Goal: Task Accomplishment & Management: Complete application form

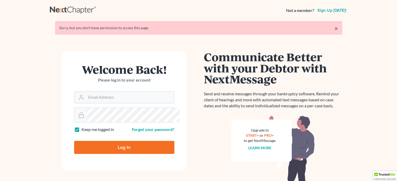
scroll to position [86, 0]
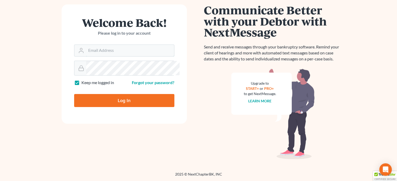
type input "[EMAIL_ADDRESS][DOMAIN_NAME]"
click at [117, 101] on input "Log In" at bounding box center [124, 100] width 100 height 13
type input "Thinking..."
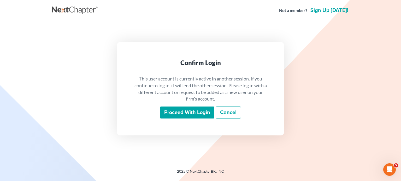
click at [178, 119] on input "Proceed with login" at bounding box center [187, 113] width 54 height 12
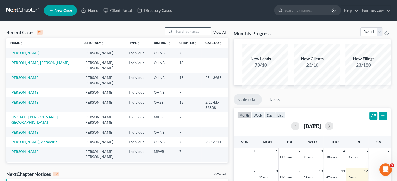
click at [174, 35] on input "search" at bounding box center [192, 32] width 37 height 8
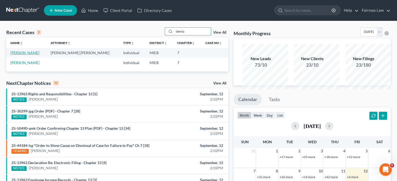
type input "demia"
click at [30, 55] on link "Gillispie, Demia" at bounding box center [24, 53] width 29 height 4
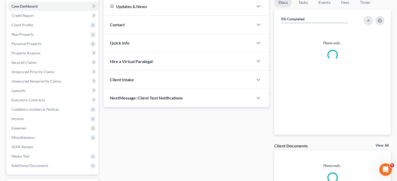
scroll to position [53, 0]
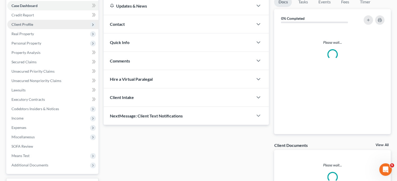
click at [57, 29] on span "Client Profile" at bounding box center [52, 24] width 91 height 9
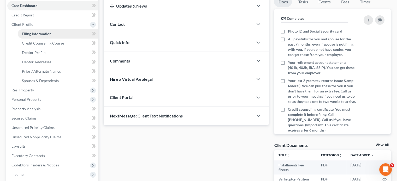
click at [44, 36] on span "Filing Information" at bounding box center [36, 34] width 29 height 4
select select "1"
select select "0"
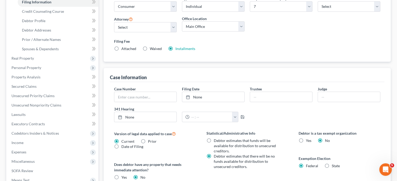
scroll to position [90, 0]
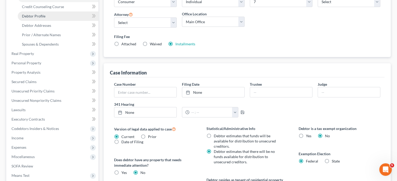
click at [31, 18] on span "Debtor Profile" at bounding box center [33, 16] width 23 height 4
select select "0"
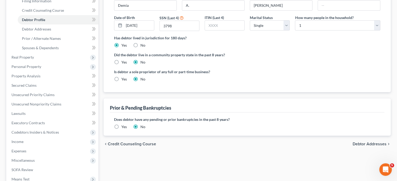
scroll to position [87, 0]
click at [62, 33] on link "Debtor Addresses" at bounding box center [58, 28] width 81 height 9
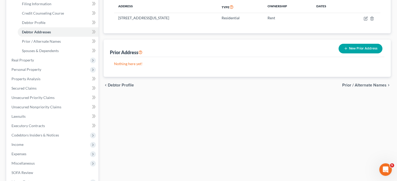
scroll to position [83, 0]
click at [49, 53] on span "Spouses & Dependents" at bounding box center [40, 50] width 37 height 4
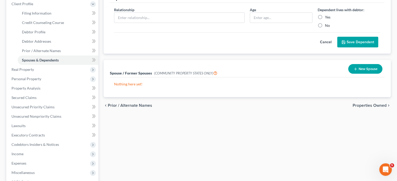
scroll to position [119, 0]
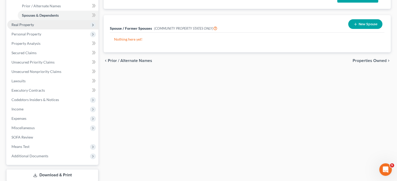
click at [58, 29] on span "Real Property" at bounding box center [52, 24] width 91 height 9
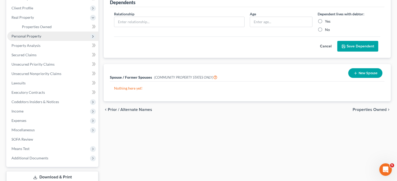
scroll to position [69, 0]
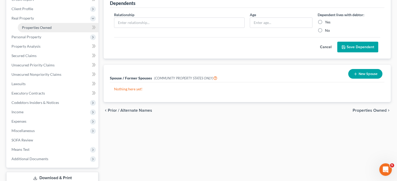
click at [46, 30] on span "Properties Owned" at bounding box center [37, 27] width 30 height 4
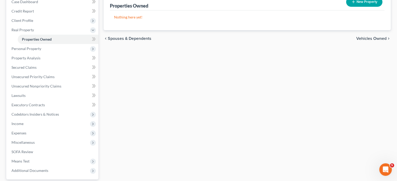
scroll to position [57, 0]
click at [66, 53] on span "Personal Property" at bounding box center [52, 48] width 91 height 9
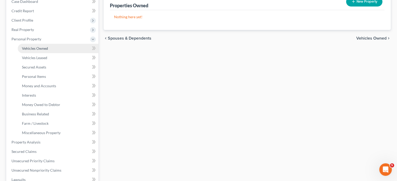
click at [61, 53] on link "Vehicles Owned" at bounding box center [58, 48] width 81 height 9
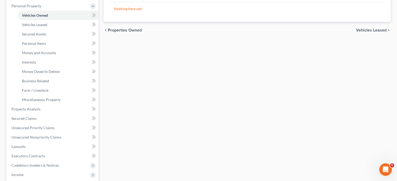
scroll to position [91, 0]
click at [42, 45] on span "Personal Items" at bounding box center [34, 43] width 24 height 4
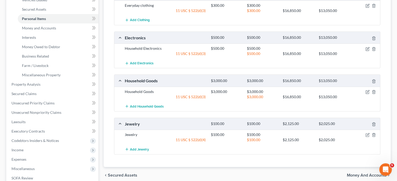
scroll to position [115, 0]
click at [72, 33] on link "Money and Accounts" at bounding box center [58, 28] width 81 height 9
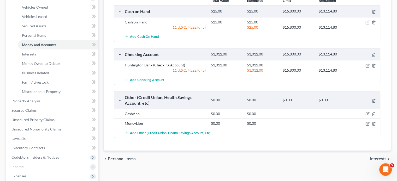
scroll to position [98, 0]
click at [62, 59] on link "Interests" at bounding box center [58, 54] width 81 height 9
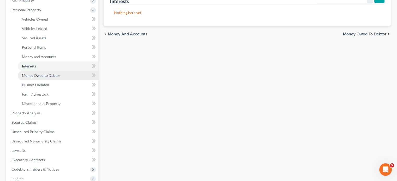
click at [42, 78] on span "Money Owed to Debtor" at bounding box center [41, 75] width 38 height 4
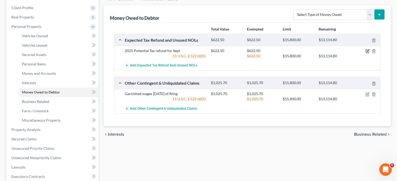
click at [367, 52] on icon "button" at bounding box center [368, 51] width 2 height 2
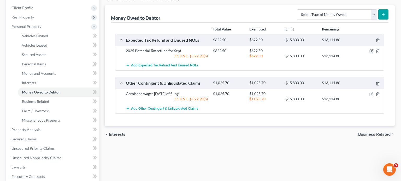
select select "0"
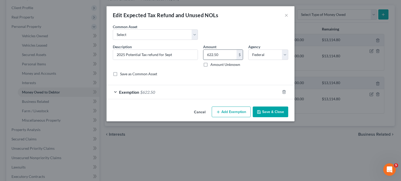
click at [225, 60] on input "622.50" at bounding box center [219, 55] width 33 height 10
click at [167, 40] on select "Select Potential 2025 tax refunds - estimated and prorated for September Potent…" at bounding box center [155, 34] width 85 height 10
select select "69"
click at [113, 37] on select "Select Potential 2025 tax refunds - estimated and prorated for September Potent…" at bounding box center [155, 34] width 85 height 10
type input "Potential 2025 tax refund - estimated and prorated"
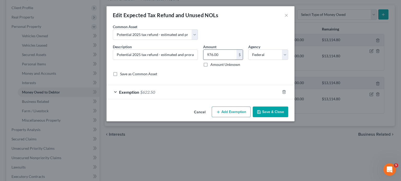
click at [226, 60] on input "976.00" at bounding box center [219, 55] width 33 height 10
paste input "622.5"
type input "622.50"
click at [286, 118] on button "Save & Close" at bounding box center [270, 112] width 35 height 11
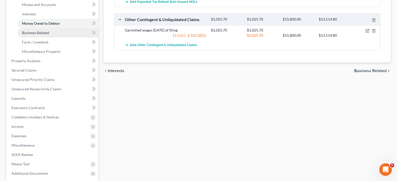
click at [70, 38] on link "Business Related" at bounding box center [58, 32] width 81 height 9
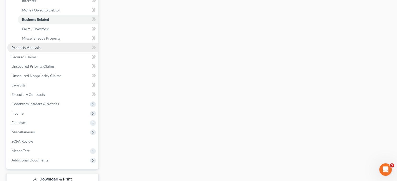
click at [38, 50] on span "Property Analysis" at bounding box center [25, 47] width 29 height 4
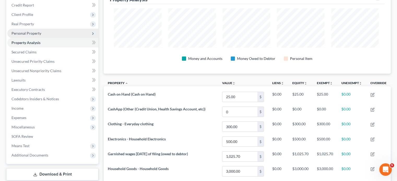
click at [29, 35] on span "Personal Property" at bounding box center [26, 33] width 30 height 4
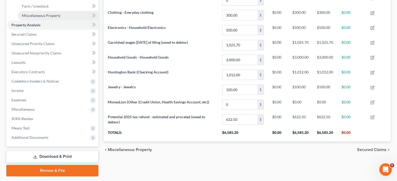
click at [48, 18] on span "Miscellaneous Property" at bounding box center [41, 15] width 39 height 4
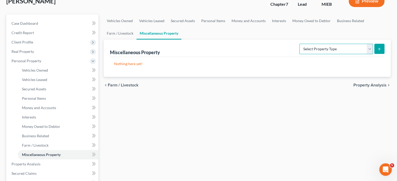
click at [311, 54] on select "Select Property Type Assigned for Creditor Benefit Within 1 Year Holding for An…" at bounding box center [336, 49] width 74 height 10
click at [195, 77] on div "Nothing here yet!" at bounding box center [247, 67] width 274 height 20
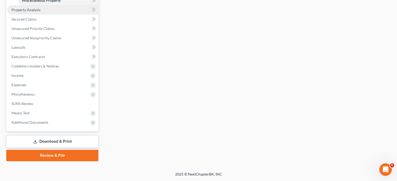
click at [40, 12] on span "Property Analysis" at bounding box center [25, 10] width 29 height 4
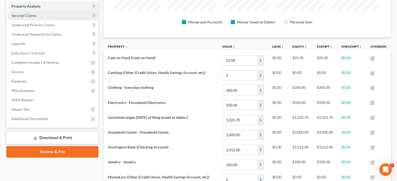
drag, startPoint x: 119, startPoint y: 94, endPoint x: 35, endPoint y: 44, distance: 97.8
click at [35, 18] on span "Secured Claims" at bounding box center [23, 15] width 25 height 4
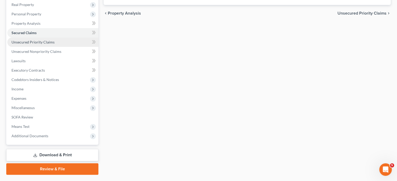
click at [48, 44] on span "Unsecured Priority Claims" at bounding box center [32, 42] width 43 height 4
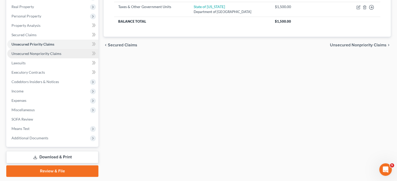
click at [61, 56] on span "Unsecured Nonpriority Claims" at bounding box center [36, 53] width 50 height 4
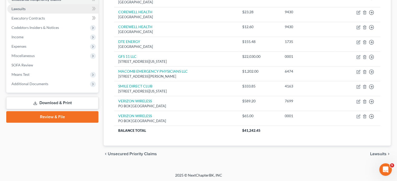
click at [57, 14] on link "Lawsuits" at bounding box center [52, 8] width 91 height 9
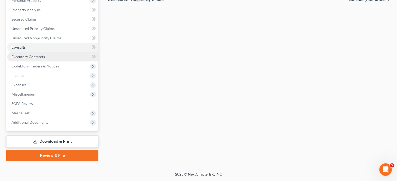
click at [45, 59] on span "Executory Contracts" at bounding box center [27, 57] width 33 height 4
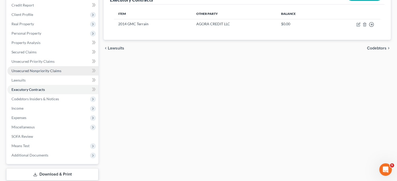
click at [43, 73] on span "Unsecured Nonpriority Claims" at bounding box center [36, 71] width 50 height 4
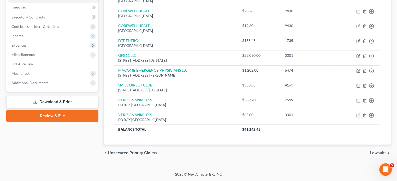
scroll to position [166, 0]
click at [65, 22] on link "Executory Contracts" at bounding box center [52, 17] width 91 height 9
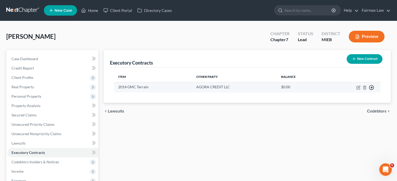
click at [369, 90] on icon "button" at bounding box center [371, 87] width 5 height 5
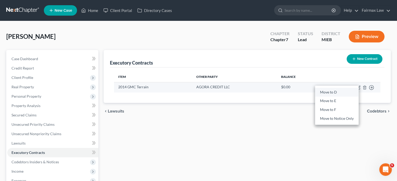
click at [347, 97] on link "Move to D" at bounding box center [337, 92] width 44 height 9
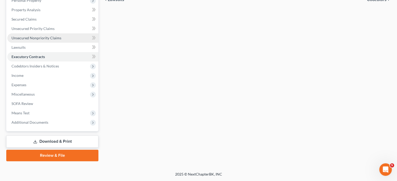
scroll to position [99, 0]
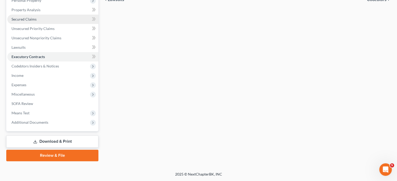
click at [55, 24] on link "Secured Claims" at bounding box center [52, 19] width 91 height 9
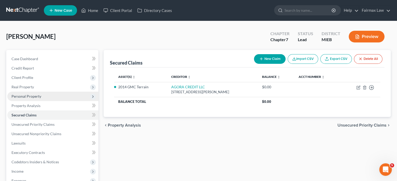
click at [41, 99] on span "Personal Property" at bounding box center [26, 96] width 30 height 4
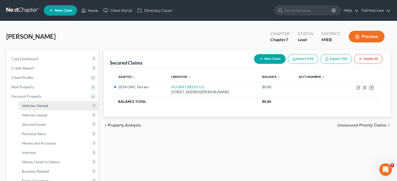
click at [39, 108] on span "Vehicles Owned" at bounding box center [35, 106] width 26 height 4
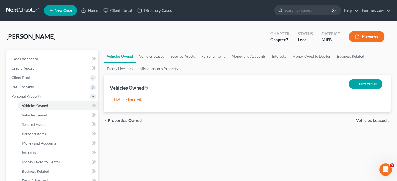
click at [352, 89] on button "New Vehicle" at bounding box center [366, 84] width 34 height 10
select select "0"
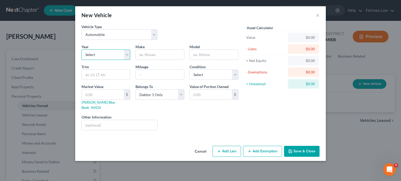
click at [81, 60] on select "Select 2026 2025 2024 2023 2022 2021 2020 2019 2018 2017 2016 2015 2014 2013 20…" at bounding box center [105, 55] width 49 height 10
select select "12"
click at [81, 60] on select "Select 2026 2025 2024 2023 2022 2021 2020 2019 2018 2017 2016 2015 2014 2013 20…" at bounding box center [105, 55] width 49 height 10
click at [143, 60] on input "text" at bounding box center [160, 55] width 48 height 10
type input "GMC"
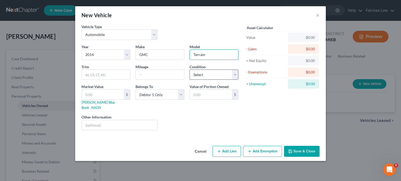
type input "Terrain"
click at [207, 80] on select "Select Excellent Very Good Good Fair Poor" at bounding box center [213, 75] width 49 height 10
select select "2"
click at [189, 80] on select "Select Excellent Very Good Good Fair Poor" at bounding box center [213, 75] width 49 height 10
click at [93, 100] on input "text" at bounding box center [103, 95] width 42 height 10
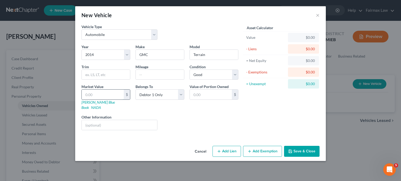
type input "1"
type input "1.00"
type input "12"
type input "12.00"
type input "1"
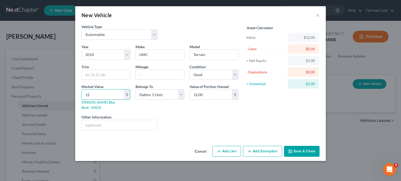
type input "1.00"
type input "12"
type input "12.00"
type input "121"
type input "121.00"
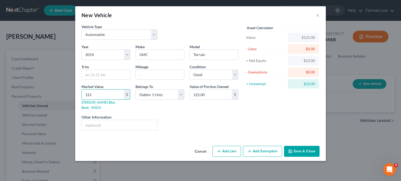
type input "1212"
type input "1,212.00"
type input "1,2128"
type input "12,128.00"
drag, startPoint x: 78, startPoint y: 118, endPoint x: 37, endPoint y: 117, distance: 41.5
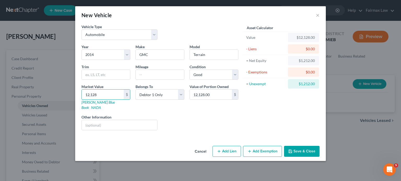
click at [37, 117] on div "New Vehicle × Vehicle Type Select Automobile Truck Trailer Watercraft Aircraft …" at bounding box center [200, 90] width 401 height 181
type input "1"
type input "1.00"
type input "13"
type input "13.00"
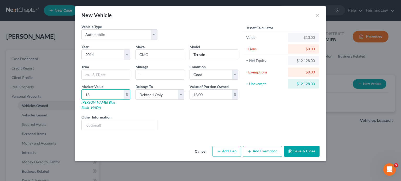
type input "134"
type input "134.00"
type input "1349"
type input "1,349.00"
type input "1,3490"
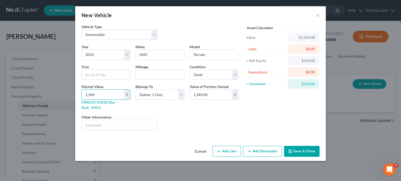
type input "13,490.00"
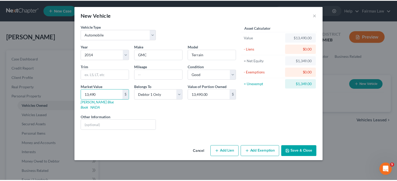
scroll to position [20, 0]
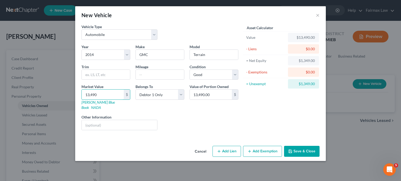
type input "13,490"
click at [319, 157] on button "Save & Close" at bounding box center [301, 151] width 35 height 11
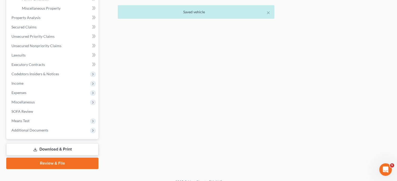
scroll to position [182, 0]
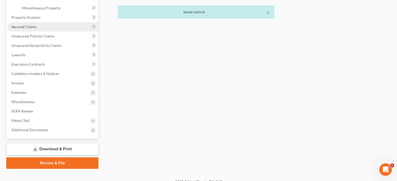
click at [45, 32] on link "Secured Claims" at bounding box center [52, 26] width 91 height 9
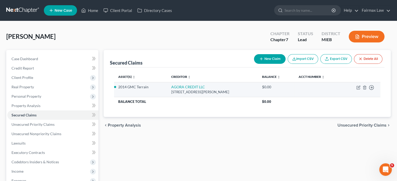
click at [355, 97] on td "Move to E Move to F Move to G Move to Notice Only" at bounding box center [360, 89] width 39 height 15
click at [357, 88] on icon "button" at bounding box center [358, 87] width 2 height 2
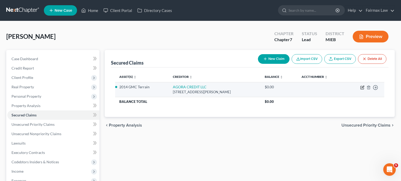
select select "21"
select select "0"
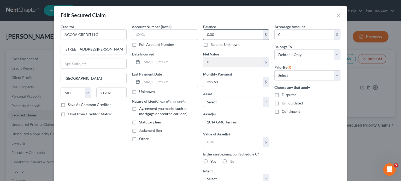
click at [219, 40] on input "0.00" at bounding box center [232, 35] width 59 height 10
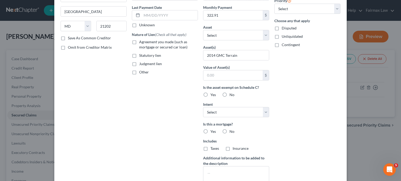
scroll to position [68, 0]
type input "12,128"
click at [139, 49] on label "Agreement you made (such as mortgage or secured car loan)" at bounding box center [168, 44] width 59 height 10
click at [141, 42] on input "Agreement you made (such as mortgage or secured car loan)" at bounding box center [142, 40] width 3 height 3
checkbox input "true"
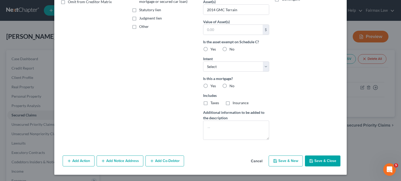
scroll to position [117, 0]
drag, startPoint x: 241, startPoint y: 36, endPoint x: 244, endPoint y: 36, distance: 2.9
click at [244, 15] on input "2014 GMC Terrain" at bounding box center [235, 10] width 65 height 10
click at [247, 15] on input "2014 GMC Terrain" at bounding box center [235, 10] width 65 height 10
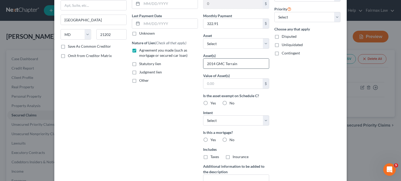
scroll to position [58, 0]
drag, startPoint x: 245, startPoint y: 91, endPoint x: 164, endPoint y: 91, distance: 81.1
click at [164, 91] on div "Creditor * AGORA CREDIT LLC 808 Saint Paul St Baltimore State AL AK AR AZ CA CO…" at bounding box center [200, 82] width 285 height 233
click at [212, 49] on select "Select Other Multiple Assets Cash on Hand (Cash on Hand) - $25.0 Huntington Ban…" at bounding box center [236, 43] width 66 height 10
select select "12"
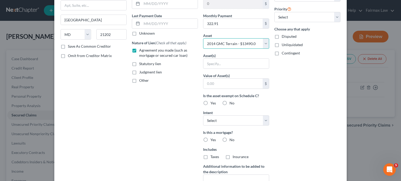
click at [203, 49] on select "Select Other Multiple Assets Cash on Hand (Cash on Hand) - $25.0 Huntington Ban…" at bounding box center [236, 43] width 66 height 10
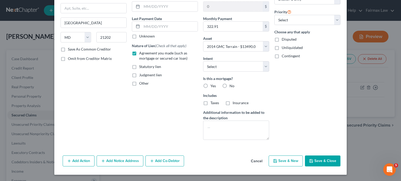
click at [218, 81] on label "Is this a mortgage?" at bounding box center [236, 78] width 66 height 5
click at [216, 100] on div "Balance 12,128.00 $ Balance Unknown Balance Undetermined 12,128 $ Balance Unkno…" at bounding box center [235, 56] width 71 height 176
click at [213, 72] on select "Select Surrender Redeem Reaffirm Avoid Other" at bounding box center [236, 66] width 66 height 10
select select "2"
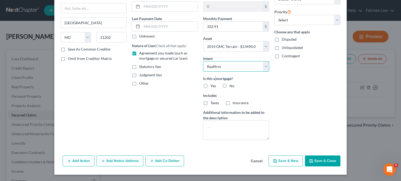
click at [203, 72] on select "Select Surrender Redeem Reaffirm Avoid Other" at bounding box center [236, 66] width 66 height 10
click at [229, 89] on label "No" at bounding box center [231, 85] width 5 height 5
click at [231, 87] on input "No" at bounding box center [232, 84] width 3 height 3
radio input "true"
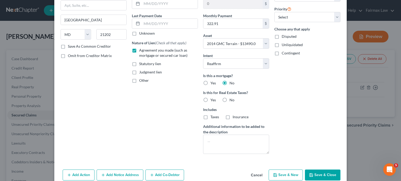
click at [229, 103] on label "No" at bounding box center [231, 100] width 5 height 5
click at [231, 101] on input "No" at bounding box center [232, 99] width 3 height 3
radio input "true"
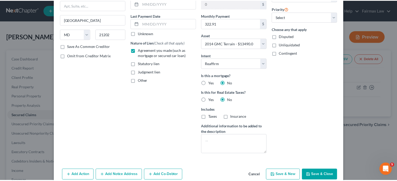
scroll to position [134, 0]
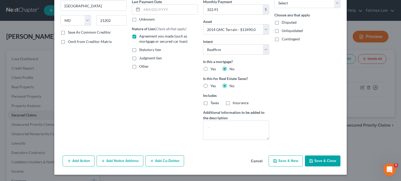
click at [340, 159] on button "Save & Close" at bounding box center [322, 161] width 35 height 11
select select
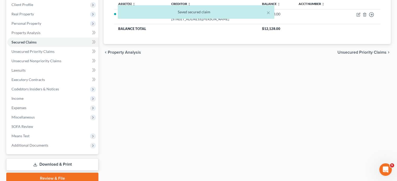
scroll to position [75, 0]
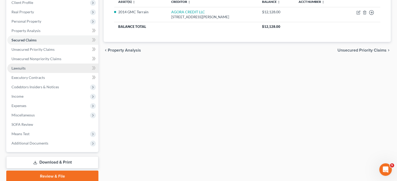
click at [58, 73] on link "Lawsuits" at bounding box center [52, 68] width 91 height 9
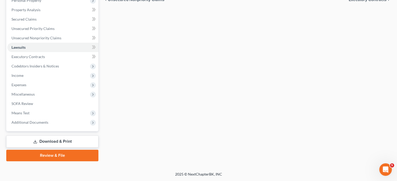
scroll to position [134, 0]
click at [49, 60] on link "Executory Contracts" at bounding box center [52, 56] width 91 height 9
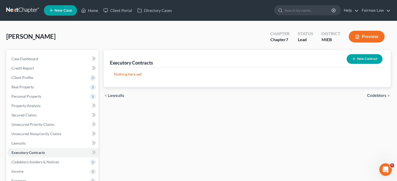
scroll to position [134, 0]
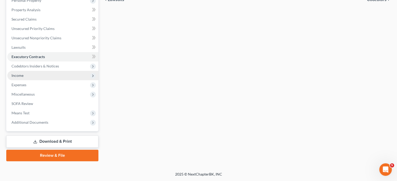
click at [46, 76] on span "Income" at bounding box center [52, 75] width 91 height 9
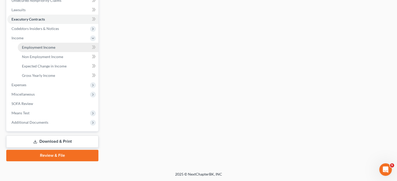
click at [43, 50] on span "Employment Income" at bounding box center [38, 47] width 33 height 4
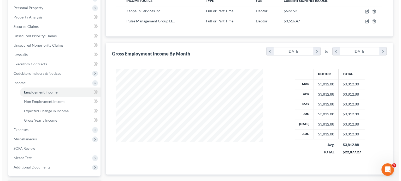
scroll to position [70, 0]
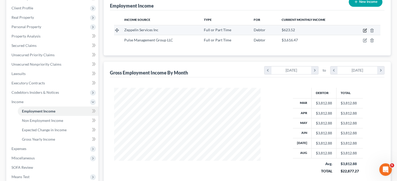
click at [363, 33] on icon "button" at bounding box center [365, 30] width 4 height 4
select select "0"
select select "23"
select select "2"
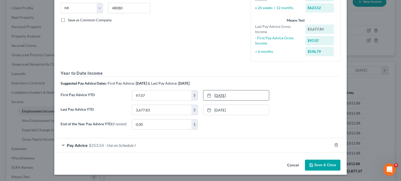
scroll to position [169, 0]
click at [200, 139] on div "Pay Advice $253.54 - Use on Schedule I" at bounding box center [193, 146] width 278 height 14
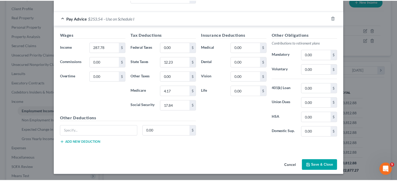
scroll to position [326, 0]
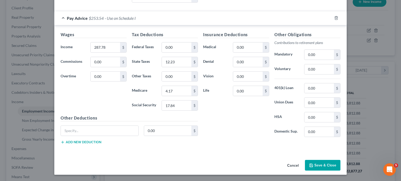
click at [303, 162] on button "Cancel" at bounding box center [293, 166] width 20 height 10
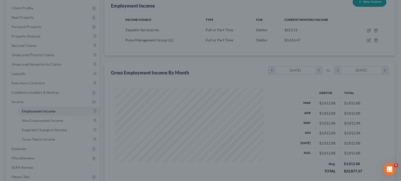
scroll to position [260749, 260708]
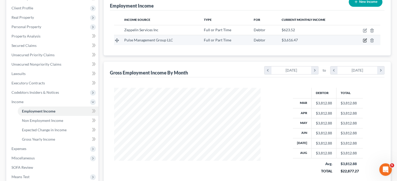
click at [363, 43] on icon "button" at bounding box center [365, 40] width 4 height 4
select select "0"
select select "23"
select select "2"
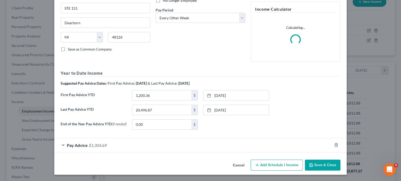
scroll to position [133, 0]
click at [180, 139] on div "Pay Advice $1,304.69" at bounding box center [193, 146] width 278 height 14
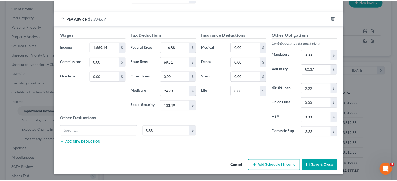
scroll to position [313, 0]
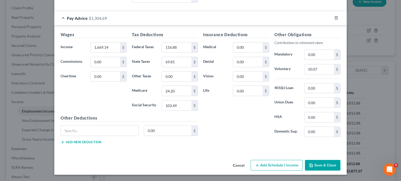
click at [340, 171] on button "Save & Close" at bounding box center [322, 165] width 35 height 11
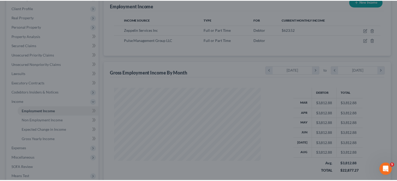
scroll to position [260749, 260708]
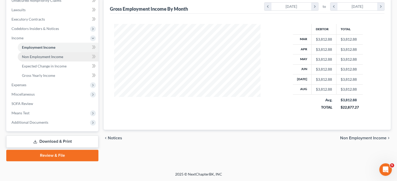
click at [35, 58] on span "Non Employment Income" at bounding box center [42, 57] width 41 height 4
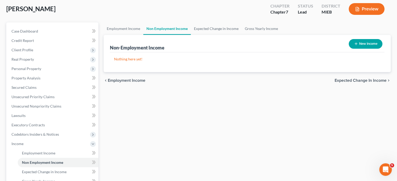
scroll to position [6, 0]
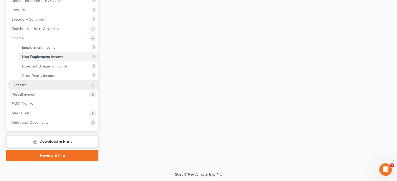
click at [35, 80] on span "Expenses" at bounding box center [52, 84] width 91 height 9
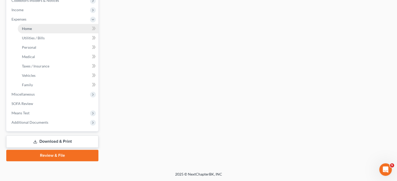
click at [32, 26] on span "Home" at bounding box center [27, 28] width 10 height 4
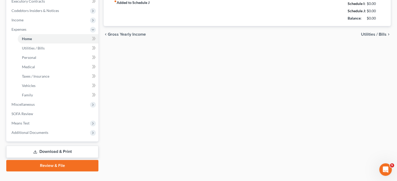
type input "1,400.00"
type input "0.00"
radio input "true"
type input "0.00"
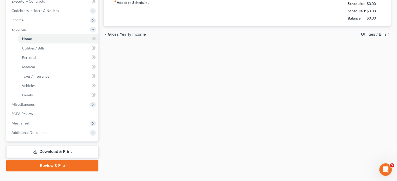
type input "0.00"
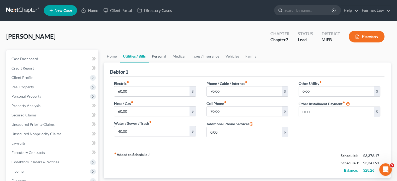
click at [169, 63] on link "Personal" at bounding box center [159, 56] width 21 height 13
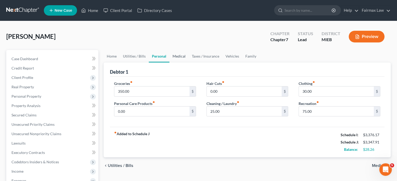
click at [189, 63] on link "Medical" at bounding box center [178, 56] width 19 height 13
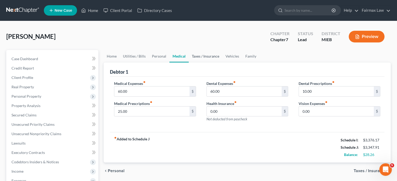
click at [222, 63] on link "Taxes / Insurance" at bounding box center [206, 56] width 34 height 13
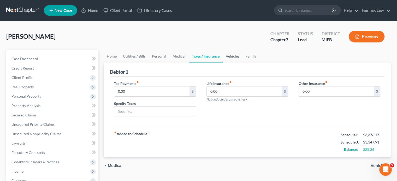
click at [242, 63] on link "Vehicles" at bounding box center [233, 56] width 20 height 13
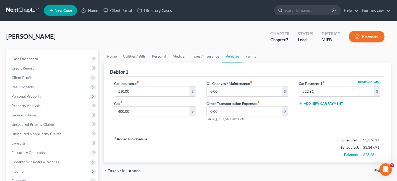
click at [259, 63] on link "Family" at bounding box center [250, 56] width 17 height 13
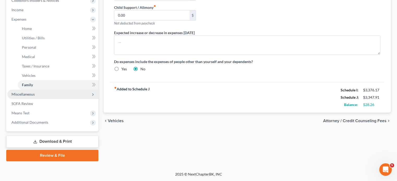
click at [50, 90] on span "Miscellaneous" at bounding box center [52, 94] width 91 height 9
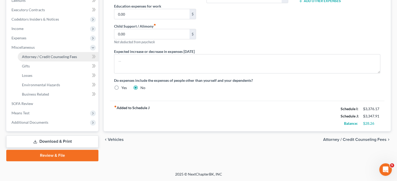
click at [47, 55] on span "Attorney / Credit Counseling Fees" at bounding box center [49, 57] width 55 height 4
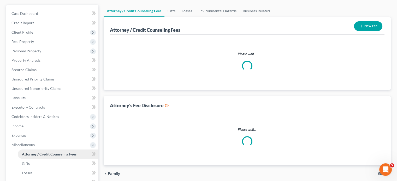
select select "2"
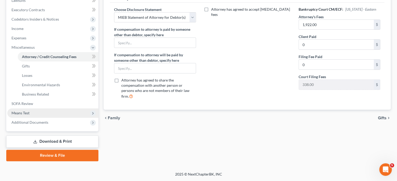
click at [37, 109] on span "Means Test" at bounding box center [52, 113] width 91 height 9
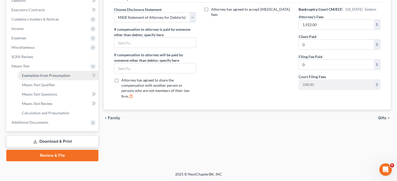
click at [45, 71] on link "Exemption from Presumption" at bounding box center [58, 75] width 81 height 9
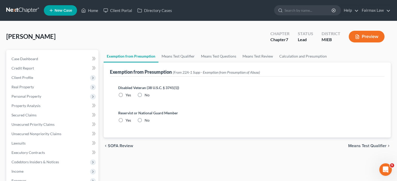
click at [149, 98] on label "No" at bounding box center [147, 95] width 5 height 5
click at [149, 96] on input "No" at bounding box center [148, 94] width 3 height 3
radio input "true"
click at [149, 123] on label "No" at bounding box center [147, 120] width 5 height 5
click at [150, 121] on input "No" at bounding box center [148, 119] width 3 height 3
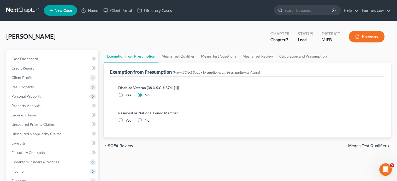
radio input "true"
click at [192, 63] on link "Means Test Qualifier" at bounding box center [177, 56] width 39 height 13
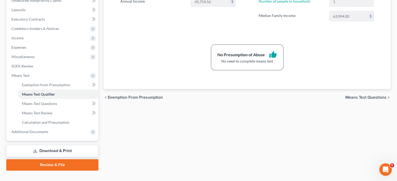
scroll to position [223, 0]
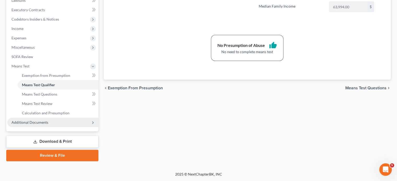
click at [59, 118] on span "Additional Documents" at bounding box center [52, 122] width 91 height 9
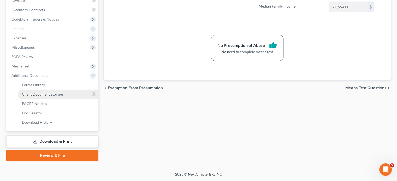
click at [49, 92] on span "Client Document Storage" at bounding box center [42, 94] width 41 height 4
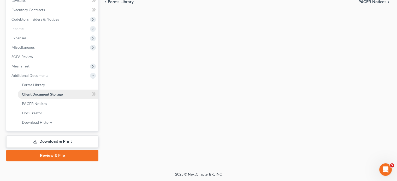
select select "7"
select select "6"
select select "32"
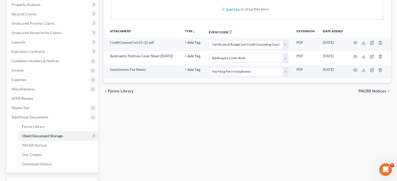
scroll to position [107, 0]
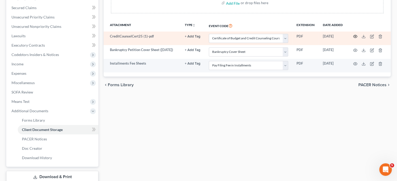
click at [355, 37] on circle "button" at bounding box center [355, 36] width 1 height 1
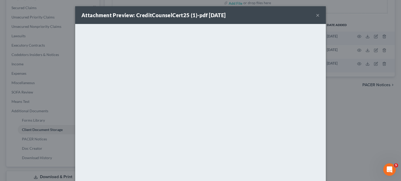
click at [319, 18] on button "×" at bounding box center [318, 15] width 4 height 6
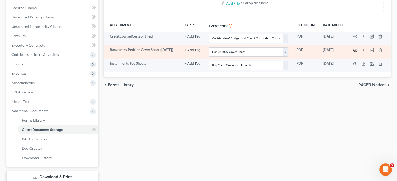
click at [355, 52] on icon "button" at bounding box center [355, 50] width 4 height 3
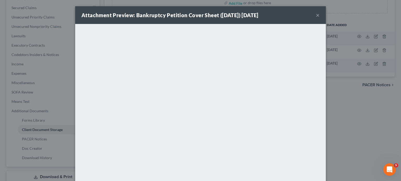
click at [319, 18] on button "×" at bounding box center [318, 15] width 4 height 6
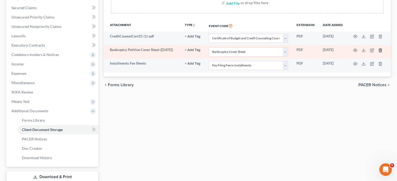
click at [382, 52] on icon "button" at bounding box center [380, 50] width 4 height 4
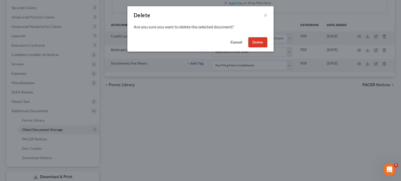
click at [267, 48] on button "Delete" at bounding box center [257, 42] width 19 height 10
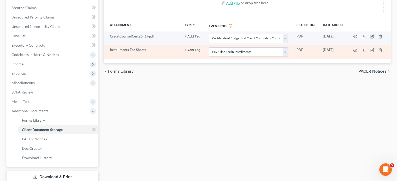
click at [386, 59] on td at bounding box center [369, 52] width 44 height 14
click at [382, 52] on icon "button" at bounding box center [380, 50] width 4 height 4
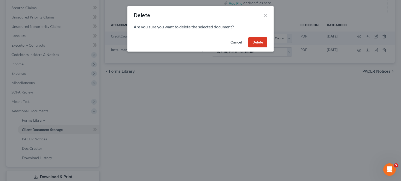
click at [267, 48] on button "Delete" at bounding box center [257, 42] width 19 height 10
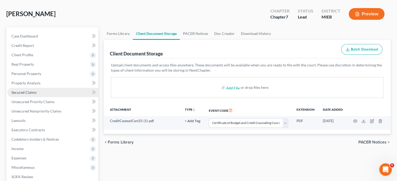
scroll to position [36, 0]
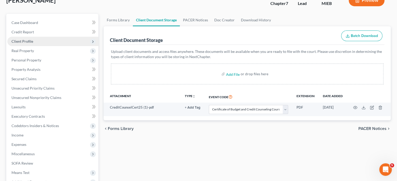
click at [49, 46] on span "Client Profile" at bounding box center [52, 41] width 91 height 9
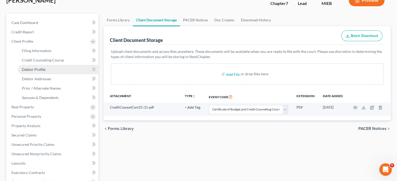
click at [45, 72] on span "Debtor Profile" at bounding box center [33, 69] width 23 height 4
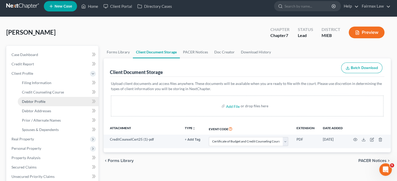
select select "0"
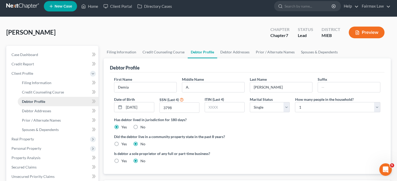
scroll to position [0, 0]
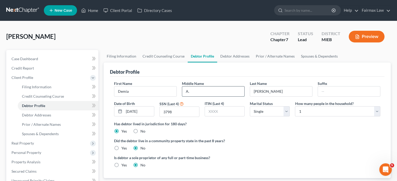
drag, startPoint x: 196, startPoint y: 127, endPoint x: 187, endPoint y: 126, distance: 9.7
click at [187, 97] on input "A." at bounding box center [213, 92] width 62 height 10
click at [62, 92] on link "Filing Information" at bounding box center [58, 86] width 81 height 9
select select "1"
select select "0"
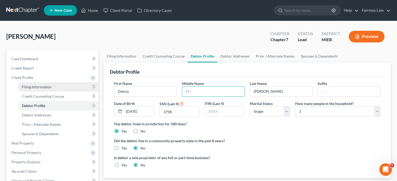
select select "0"
select select "40"
select select "0"
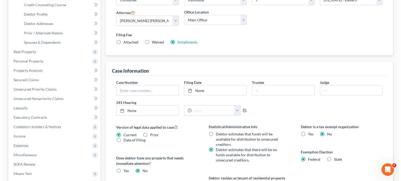
scroll to position [92, 0]
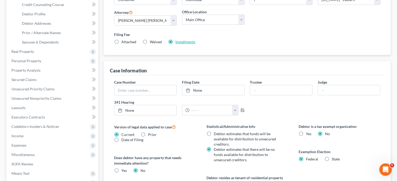
click at [195, 44] on link "Installments" at bounding box center [185, 42] width 20 height 4
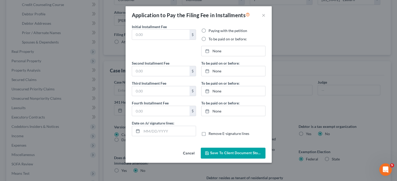
type input "84.50"
radio input "true"
type input "84.50"
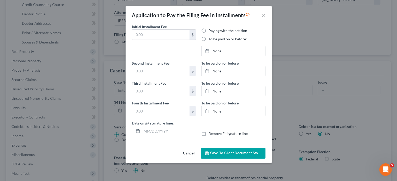
type input "09/12/2025"
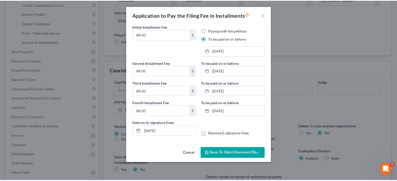
scroll to position [28, 0]
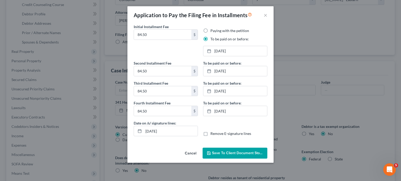
click at [214, 155] on span "Save to Client Document Storage" at bounding box center [239, 153] width 55 height 4
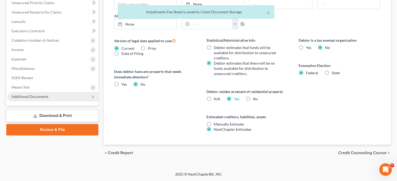
click at [82, 101] on span "Additional Documents" at bounding box center [52, 96] width 91 height 9
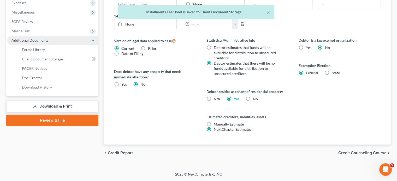
scroll to position [167, 0]
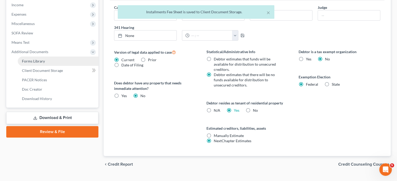
click at [68, 66] on link "Forms Library" at bounding box center [58, 61] width 81 height 9
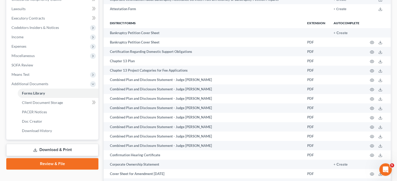
scroll to position [136, 0]
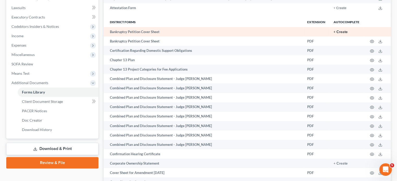
click at [333, 34] on button "+ Create" at bounding box center [340, 32] width 14 height 4
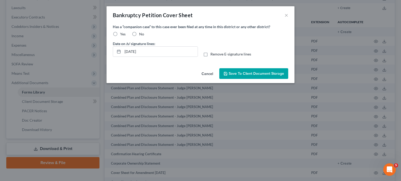
click at [139, 37] on label "No" at bounding box center [141, 34] width 5 height 5
click at [141, 35] on input "No" at bounding box center [142, 33] width 3 height 3
radio input "true"
click at [265, 76] on span "Save to Client Document Storage" at bounding box center [256, 73] width 55 height 4
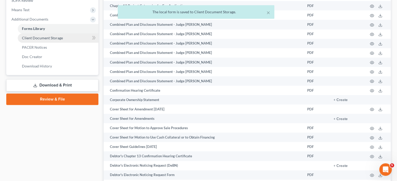
click at [53, 40] on span "Client Document Storage" at bounding box center [42, 38] width 41 height 4
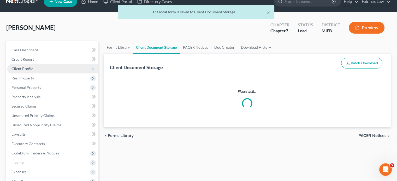
select select "7"
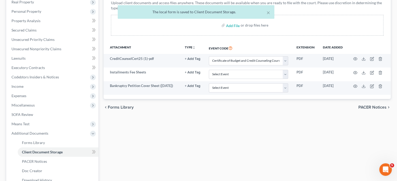
scroll to position [87, 0]
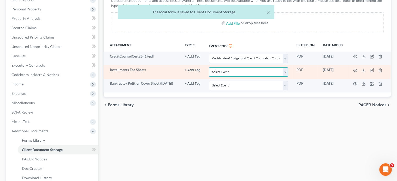
click at [240, 77] on select "Select Event 20 Largest Unsecured Creditors Amended Chapter 11 Plan Amended Cha…" at bounding box center [248, 72] width 79 height 9
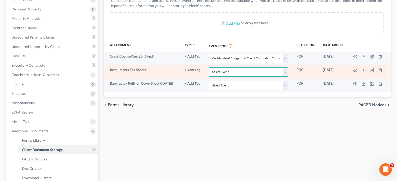
select select "32"
click at [209, 77] on select "Select Event 20 Largest Unsecured Creditors Amended Chapter 11 Plan Amended Cha…" at bounding box center [248, 72] width 79 height 9
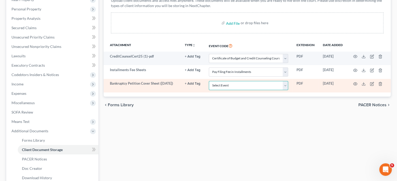
click at [215, 90] on select "Select Event 20 Largest Unsecured Creditors Amended Chapter 11 Plan Amended Cha…" at bounding box center [248, 85] width 79 height 9
select select "6"
click at [209, 90] on select "Select Event 20 Largest Unsecured Creditors Amended Chapter 11 Plan Amended Cha…" at bounding box center [248, 85] width 79 height 9
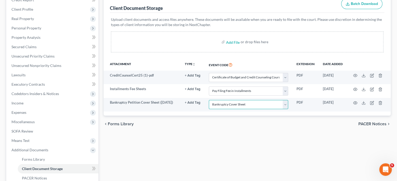
scroll to position [70, 0]
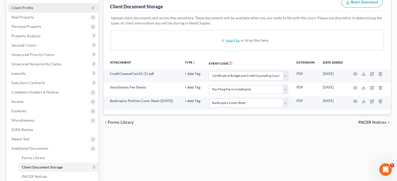
click at [55, 13] on span "Client Profile" at bounding box center [52, 7] width 91 height 9
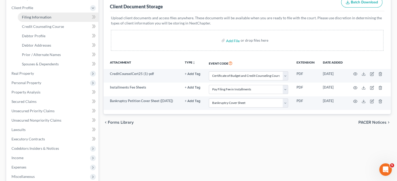
click at [49, 19] on span "Filing Information" at bounding box center [36, 17] width 29 height 4
select select "1"
select select "0"
select select "40"
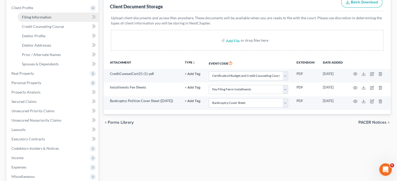
select select "0"
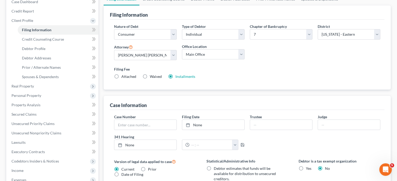
scroll to position [58, 0]
click at [65, 53] on link "Debtor Profile" at bounding box center [58, 47] width 81 height 9
select select "0"
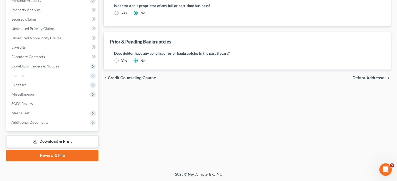
scroll to position [170, 0]
click at [38, 80] on span "Income" at bounding box center [52, 75] width 91 height 9
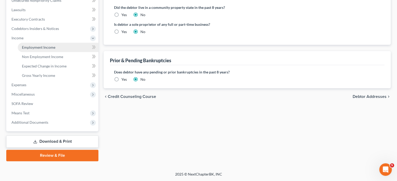
click at [53, 50] on span "Employment Income" at bounding box center [38, 47] width 33 height 4
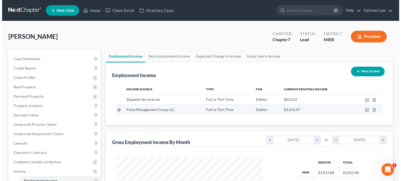
scroll to position [116, 157]
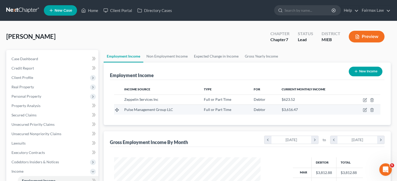
click at [359, 115] on td at bounding box center [365, 110] width 30 height 10
click at [363, 112] on icon "button" at bounding box center [365, 110] width 4 height 4
select select "0"
select select "23"
select select "2"
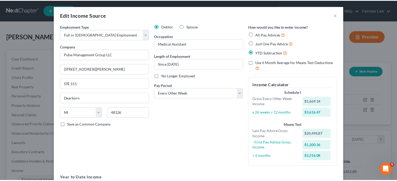
scroll to position [0, 0]
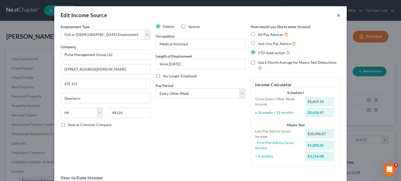
click at [340, 18] on button "×" at bounding box center [339, 15] width 4 height 6
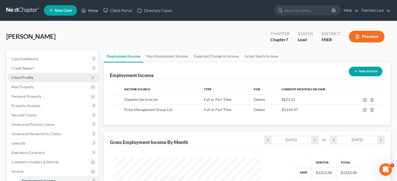
click at [33, 80] on span "Client Profile" at bounding box center [22, 77] width 22 height 4
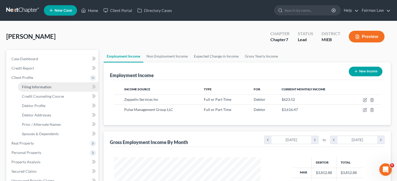
click at [39, 89] on span "Filing Information" at bounding box center [36, 87] width 29 height 4
select select "1"
select select "0"
select select "40"
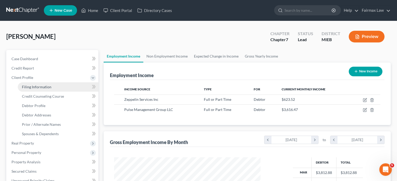
select select "0"
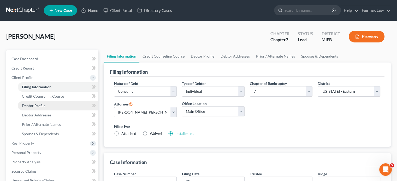
click at [45, 108] on span "Debtor Profile" at bounding box center [33, 106] width 23 height 4
select select "0"
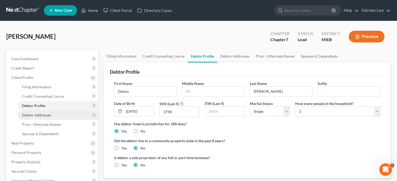
click at [49, 120] on link "Debtor Addresses" at bounding box center [58, 115] width 81 height 9
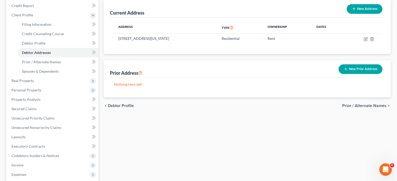
scroll to position [63, 0]
click at [70, 48] on link "Debtor Profile" at bounding box center [58, 43] width 81 height 9
select select "0"
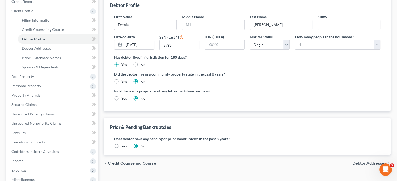
scroll to position [67, 0]
click at [34, 51] on span "Debtor Addresses" at bounding box center [36, 48] width 29 height 4
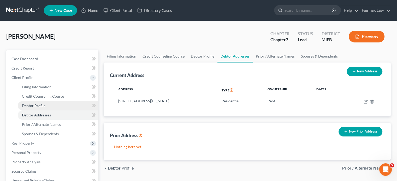
click at [40, 108] on span "Debtor Profile" at bounding box center [33, 106] width 23 height 4
select select "0"
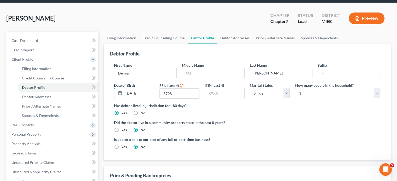
scroll to position [0, 4]
drag, startPoint x: 137, startPoint y: 133, endPoint x: 163, endPoint y: 132, distance: 25.6
click at [163, 103] on div "First Name Demia Middle Name Last Name Gillispie Suffix Date of Birth 12/16/198…" at bounding box center [246, 83] width 271 height 40
click at [113, 113] on div "First Name Demia Middle Name Last Name Gillispie Suffix Date of Birth 12/16/198…" at bounding box center [247, 109] width 274 height 102
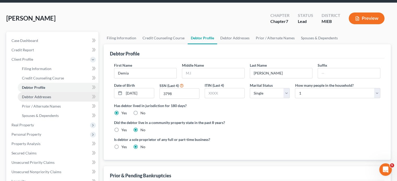
click at [49, 102] on link "Debtor Addresses" at bounding box center [58, 96] width 81 height 9
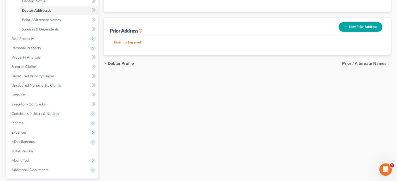
scroll to position [106, 0]
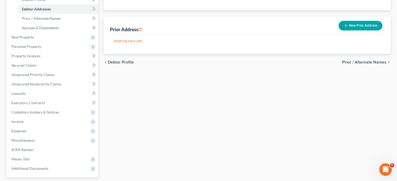
click at [338, 31] on button "New Prior Address" at bounding box center [360, 26] width 44 height 10
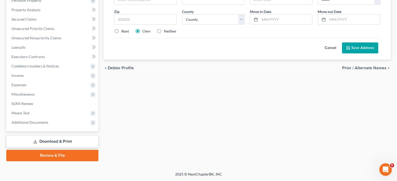
scroll to position [161, 0]
click at [319, 53] on button "Cancel" at bounding box center [330, 48] width 23 height 10
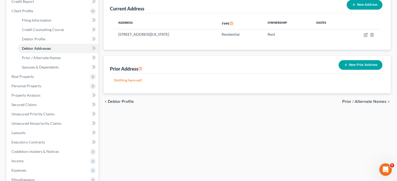
scroll to position [64, 0]
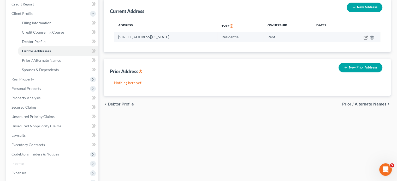
click at [363, 40] on icon "button" at bounding box center [365, 37] width 4 height 4
select select "23"
select select "0"
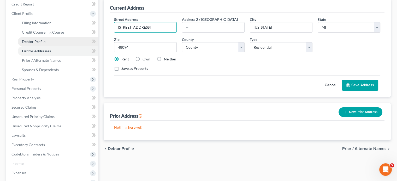
drag, startPoint x: 165, startPoint y: 67, endPoint x: 86, endPoint y: 68, distance: 79.3
click at [86, 68] on div "Petition Navigation Case Dashboard Payments Invoices Payments Payments Credit R…" at bounding box center [198, 118] width 389 height 264
type input "9972 Mallard Cove"
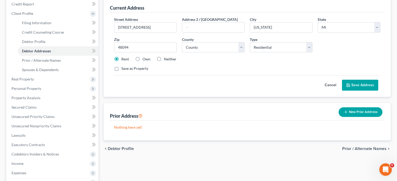
click at [148, 76] on div "Street Address * 9972 Mallard Cove Address 2 / PO Box City * Washington State *…" at bounding box center [246, 46] width 271 height 59
drag, startPoint x: 145, startPoint y: 91, endPoint x: 97, endPoint y: 94, distance: 47.8
click at [97, 94] on div "Petition Navigation Case Dashboard Payments Invoices Payments Payments Credit R…" at bounding box center [198, 118] width 389 height 264
type input "48023"
type input "Fair Haven"
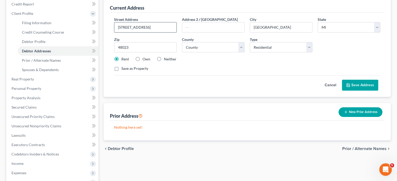
click at [165, 32] on input "9972 Mallard Cove" at bounding box center [145, 27] width 62 height 10
type input "9972 Mallard Cove Ct."
click at [345, 91] on button "Save Address" at bounding box center [360, 85] width 36 height 11
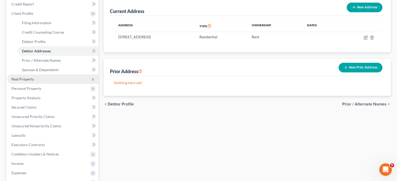
click at [27, 81] on span "Real Property" at bounding box center [22, 79] width 22 height 4
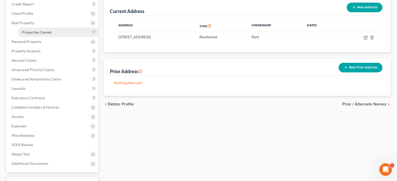
click at [52, 34] on span "Properties Owned" at bounding box center [37, 32] width 30 height 4
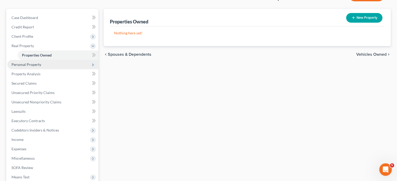
scroll to position [41, 0]
click at [62, 69] on span "Personal Property" at bounding box center [52, 64] width 91 height 9
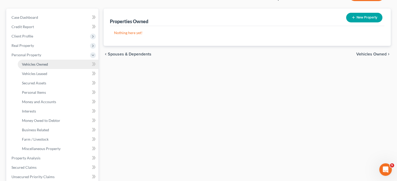
click at [50, 69] on link "Vehicles Owned" at bounding box center [58, 64] width 81 height 9
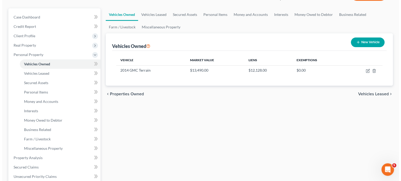
scroll to position [45, 0]
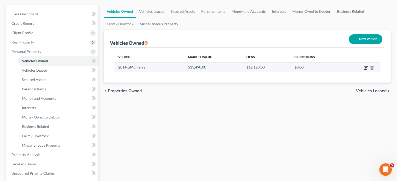
click at [363, 70] on icon "button" at bounding box center [365, 68] width 4 height 4
select select "0"
select select "12"
select select "2"
select select "0"
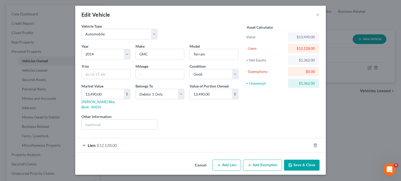
scroll to position [37, 0]
click at [205, 139] on div "Lien $12,128.00" at bounding box center [193, 146] width 236 height 14
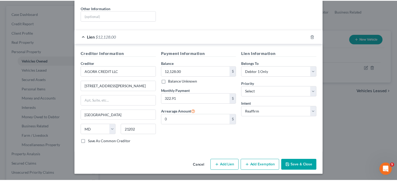
scroll to position [172, 0]
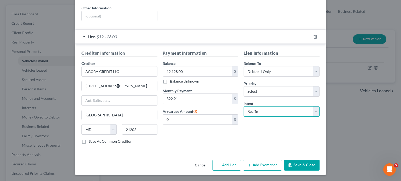
click at [274, 106] on select "Select Surrender Redeem Reaffirm Avoid Other" at bounding box center [281, 111] width 76 height 10
select select "0"
click at [251, 106] on select "Select Surrender Redeem Reaffirm Avoid Other" at bounding box center [281, 111] width 76 height 10
click at [230, 124] on div "Payment Information Balance 12,128.00 $ Balance Unknown Balance Undetermined 12…" at bounding box center [200, 99] width 81 height 98
click at [316, 162] on button "Save & Close" at bounding box center [301, 165] width 35 height 11
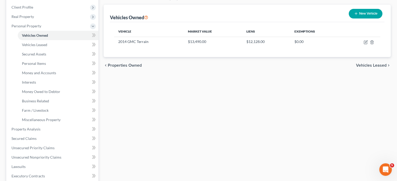
scroll to position [71, 0]
click at [56, 75] on span "Money and Accounts" at bounding box center [39, 72] width 34 height 4
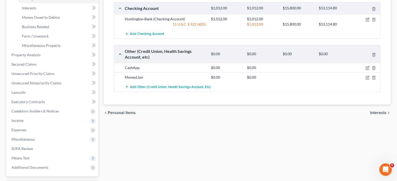
scroll to position [144, 0]
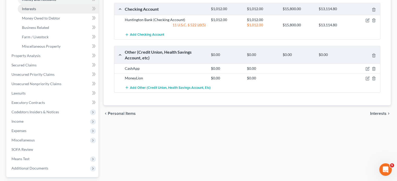
click at [36, 11] on span "Interests" at bounding box center [29, 9] width 14 height 4
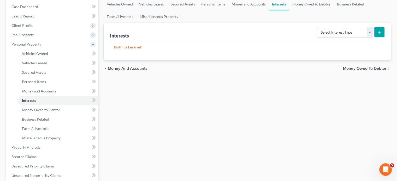
scroll to position [56, 0]
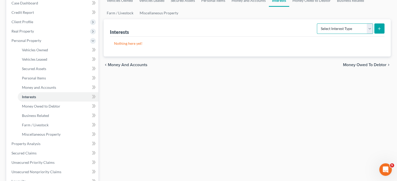
click at [361, 34] on select "Select Interest Type 401K Annuity Bond Education IRA Government Bond Government…" at bounding box center [345, 28] width 56 height 10
select select "401k"
click at [317, 34] on select "Select Interest Type 401K Annuity Bond Education IRA Government Bond Government…" at bounding box center [345, 28] width 56 height 10
click at [378, 34] on button "submit" at bounding box center [379, 28] width 10 height 10
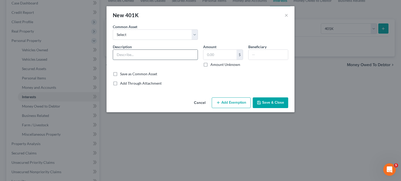
click at [116, 60] on input "text" at bounding box center [155, 55] width 85 height 10
type input "401k with employer"
click at [236, 60] on input "text" at bounding box center [219, 55] width 33 height 10
type input "0"
click at [281, 109] on button "Save & Close" at bounding box center [270, 103] width 35 height 11
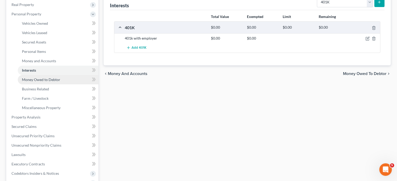
click at [60, 82] on span "Money Owed to Debtor" at bounding box center [41, 79] width 38 height 4
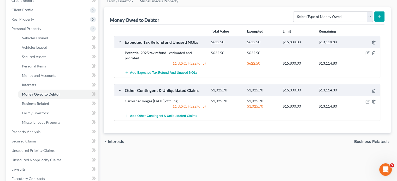
scroll to position [68, 0]
drag, startPoint x: 119, startPoint y: 108, endPoint x: 111, endPoint y: 124, distance: 17.6
click at [111, 124] on div "Money Owed to Debtor Select Type of Money Owed Accounts Receivable Alimony Chil…" at bounding box center [247, 70] width 287 height 126
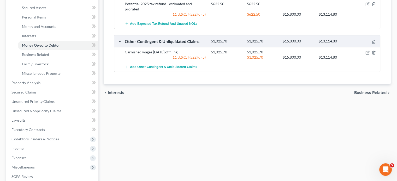
scroll to position [120, 0]
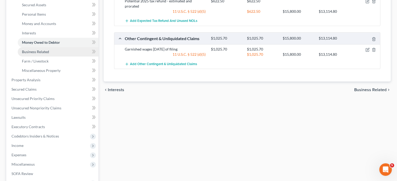
click at [40, 54] on span "Business Related" at bounding box center [35, 52] width 27 height 4
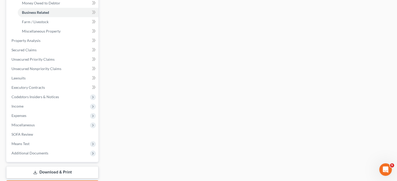
scroll to position [164, 0]
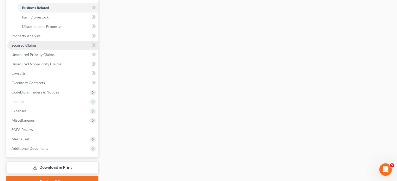
click at [49, 50] on link "Secured Claims" at bounding box center [52, 45] width 91 height 9
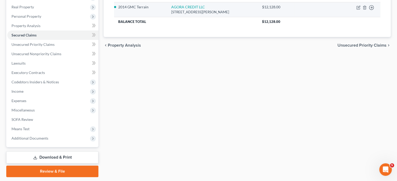
scroll to position [80, 0]
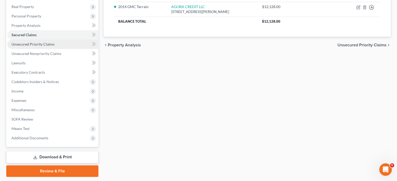
click at [53, 46] on span "Unsecured Priority Claims" at bounding box center [32, 44] width 43 height 4
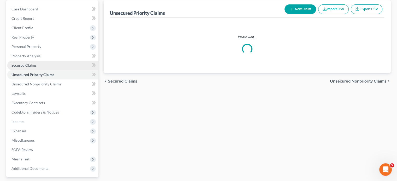
scroll to position [50, 0]
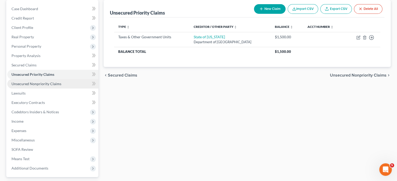
click at [45, 86] on span "Unsecured Nonpriority Claims" at bounding box center [36, 84] width 50 height 4
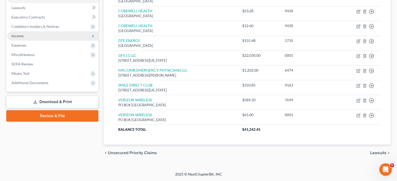
scroll to position [188, 0]
click at [52, 31] on span "Income" at bounding box center [52, 35] width 91 height 9
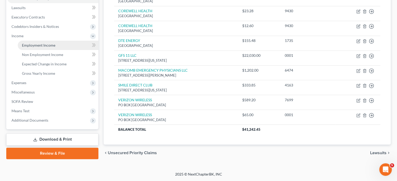
click at [44, 43] on span "Employment Income" at bounding box center [38, 45] width 33 height 4
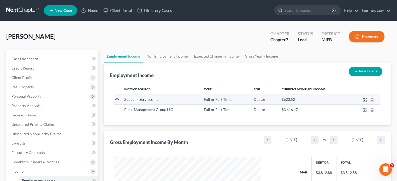
click at [363, 102] on icon "button" at bounding box center [365, 100] width 4 height 4
select select "0"
select select "23"
select select "2"
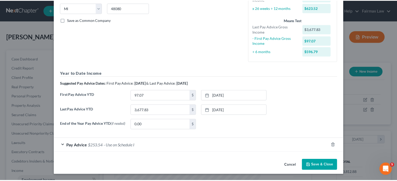
scroll to position [169, 0]
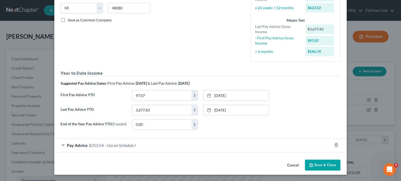
click at [303, 160] on button "Cancel" at bounding box center [293, 165] width 20 height 10
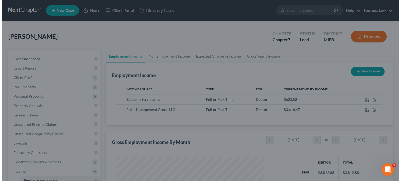
scroll to position [260749, 260708]
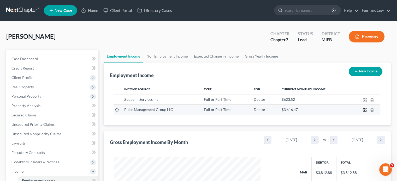
click at [363, 112] on button "button" at bounding box center [365, 110] width 4 height 4
select select "0"
select select "23"
select select "2"
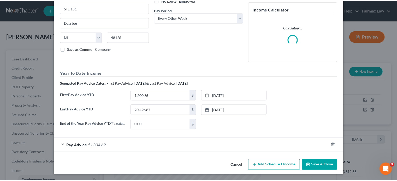
scroll to position [133, 0]
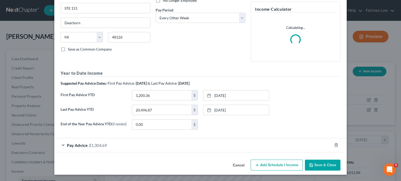
click at [244, 160] on button "Cancel" at bounding box center [239, 165] width 20 height 10
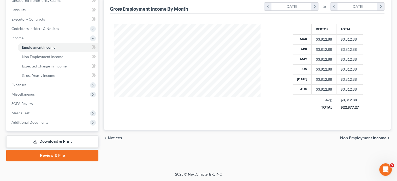
scroll to position [200, 0]
click at [41, 80] on span "Expenses" at bounding box center [52, 84] width 91 height 9
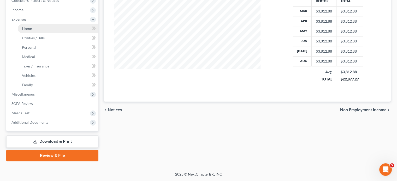
click at [48, 33] on link "Home" at bounding box center [58, 28] width 81 height 9
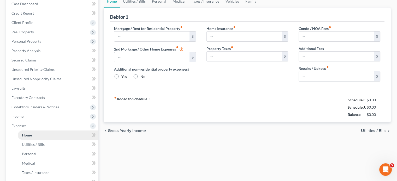
type input "1,400.00"
type input "0.00"
radio input "true"
type input "0.00"
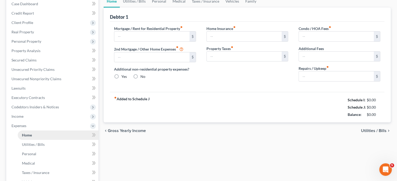
type input "0.00"
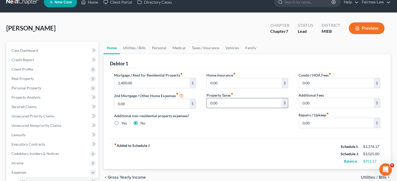
scroll to position [8, 0]
click at [135, 54] on link "Utilities / Bills" at bounding box center [134, 48] width 29 height 13
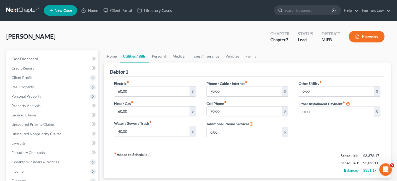
click at [116, 63] on link "Home" at bounding box center [112, 56] width 16 height 13
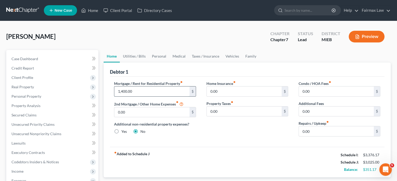
click at [143, 97] on input "1,400.00" at bounding box center [151, 92] width 75 height 10
type input "1,200"
click at [137, 63] on link "Utilities / Bills" at bounding box center [134, 56] width 29 height 13
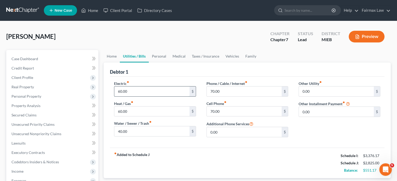
click at [140, 97] on input "60.00" at bounding box center [151, 92] width 75 height 10
click at [167, 97] on div "Electric fiber_manual_record 60.00 $" at bounding box center [155, 89] width 82 height 16
click at [169, 63] on link "Personal" at bounding box center [159, 56] width 21 height 13
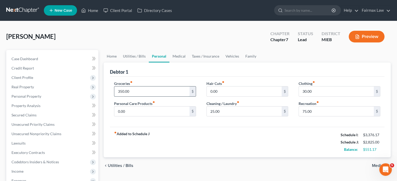
click at [146, 97] on input "350.00" at bounding box center [151, 92] width 75 height 10
type input "400"
click at [153, 117] on input "0.00" at bounding box center [151, 112] width 75 height 10
type input "50"
click at [319, 117] on input "75.00" at bounding box center [336, 112] width 75 height 10
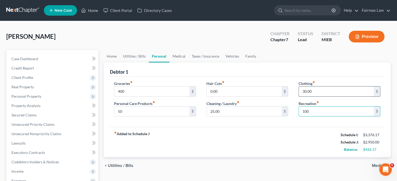
type input "100"
click at [316, 97] on input "30.00" at bounding box center [336, 92] width 75 height 10
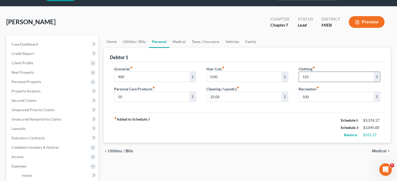
scroll to position [3, 0]
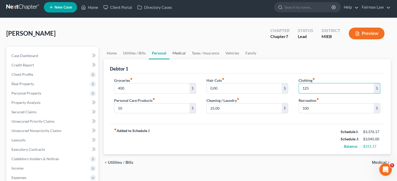
type input "125"
click at [189, 59] on link "Medical" at bounding box center [178, 53] width 19 height 13
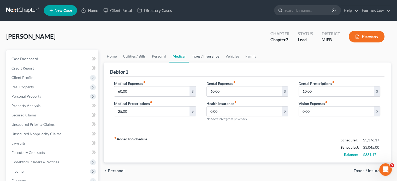
click at [220, 63] on link "Taxes / Insurance" at bounding box center [206, 56] width 34 height 13
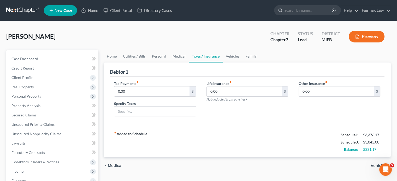
click at [223, 63] on link "Taxes / Insurance" at bounding box center [206, 56] width 34 height 13
click at [242, 63] on link "Vehicles" at bounding box center [233, 56] width 20 height 13
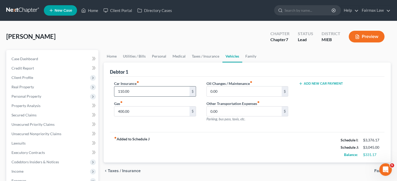
click at [152, 97] on input "110.00" at bounding box center [151, 92] width 75 height 10
type input "140"
click at [234, 86] on label "Oil Changes / Maintenance fiber_manual_record" at bounding box center [229, 83] width 46 height 5
click at [221, 97] on input "0.00" at bounding box center [244, 92] width 75 height 10
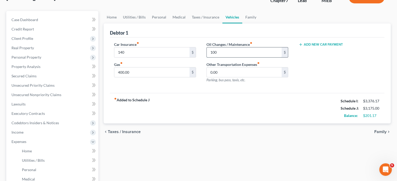
scroll to position [40, 0]
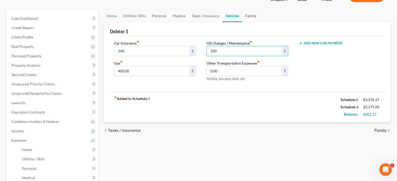
type input "100"
click at [259, 22] on link "Family" at bounding box center [250, 16] width 17 height 13
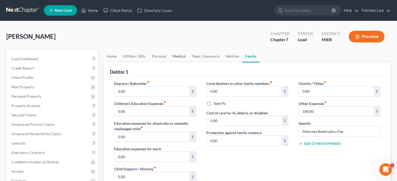
click at [188, 63] on link "Medical" at bounding box center [178, 56] width 19 height 13
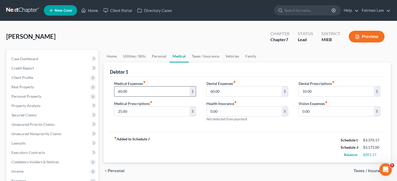
click at [149, 97] on input "60.00" at bounding box center [151, 92] width 75 height 10
type input "100"
click at [141, 63] on link "Utilities / Bills" at bounding box center [134, 56] width 29 height 13
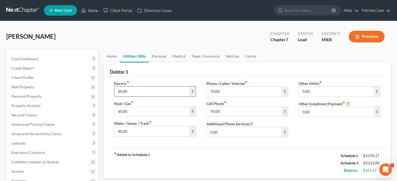
click at [140, 97] on input "60.00" at bounding box center [151, 92] width 75 height 10
type input "150"
click at [119, 63] on link "Home" at bounding box center [112, 56] width 16 height 13
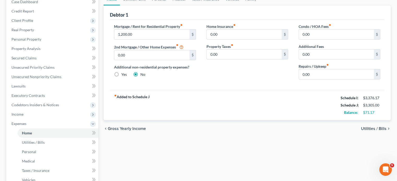
scroll to position [57, 0]
click at [324, 79] on input "0.00" at bounding box center [336, 74] width 75 height 10
type input "6"
click at [205, 83] on div "Home Insurance fiber_manual_record 0.00 $ Property Taxes fiber_manual_record 0.…" at bounding box center [247, 53] width 92 height 60
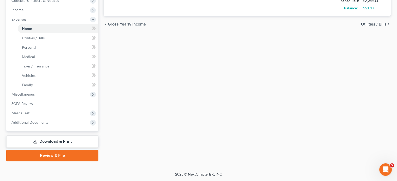
scroll to position [244, 0]
click at [52, 99] on link "SOFA Review" at bounding box center [52, 103] width 91 height 9
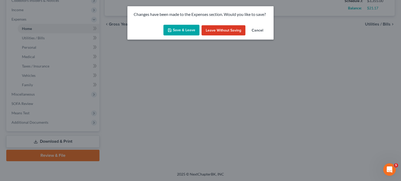
click at [180, 36] on button "Save & Leave" at bounding box center [181, 30] width 36 height 11
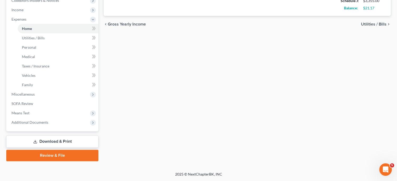
type input "50.00"
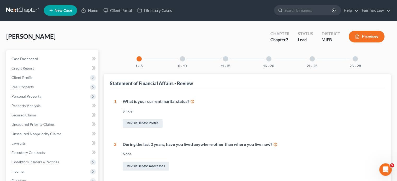
scroll to position [1, 0]
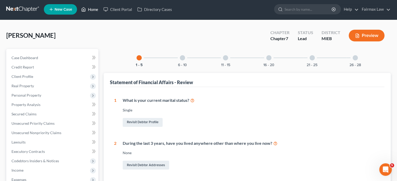
click at [101, 13] on link "Home" at bounding box center [90, 9] width 22 height 9
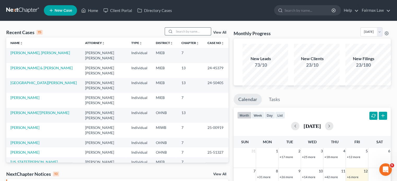
click at [174, 35] on input "search" at bounding box center [192, 32] width 37 height 8
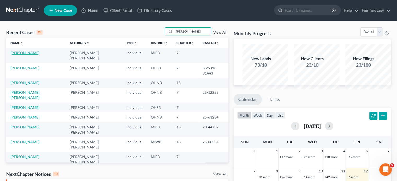
type input "jose"
click at [29, 55] on link "Rosario, Jose" at bounding box center [24, 53] width 29 height 4
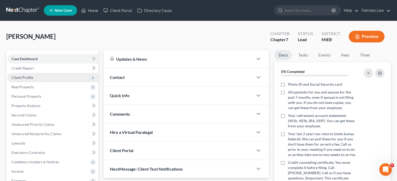
click at [55, 82] on span "Client Profile" at bounding box center [52, 77] width 91 height 9
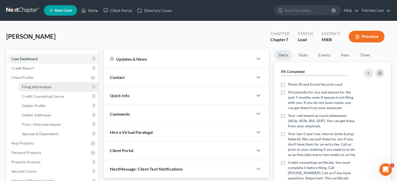
click at [42, 89] on span "Filing Information" at bounding box center [36, 87] width 29 height 4
select select "1"
select select "0"
select select "40"
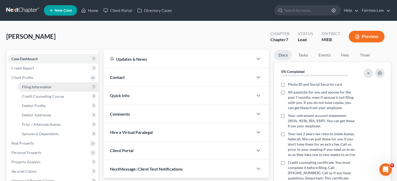
select select "0"
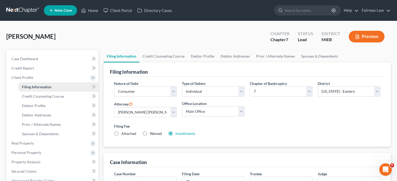
scroll to position [69, 0]
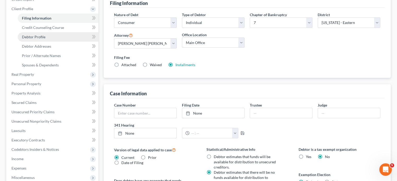
click at [34, 39] on span "Debtor Profile" at bounding box center [33, 37] width 23 height 4
select select "0"
select select "8"
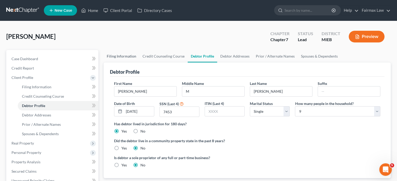
scroll to position [73, 0]
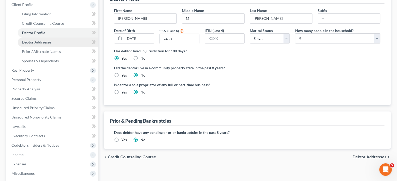
click at [66, 47] on link "Debtor Addresses" at bounding box center [58, 42] width 81 height 9
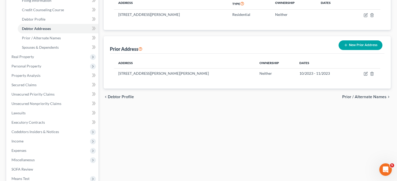
scroll to position [87, 0]
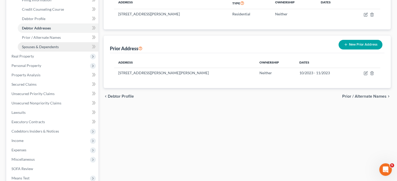
click at [70, 52] on link "Spouses & Dependents" at bounding box center [58, 46] width 81 height 9
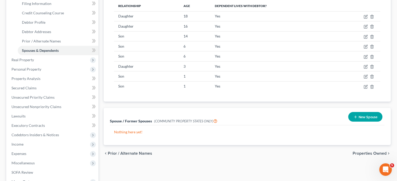
scroll to position [88, 0]
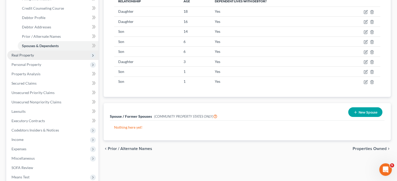
click at [61, 60] on span "Real Property" at bounding box center [52, 55] width 91 height 9
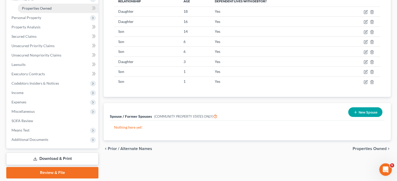
click at [50, 10] on span "Properties Owned" at bounding box center [37, 8] width 30 height 4
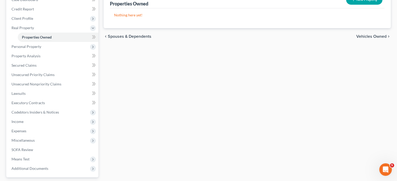
scroll to position [59, 0]
click at [49, 51] on span "Personal Property" at bounding box center [52, 46] width 91 height 9
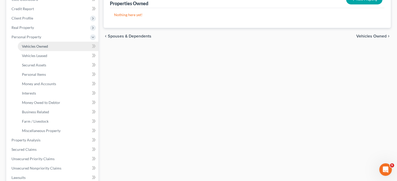
click at [42, 49] on span "Vehicles Owned" at bounding box center [35, 46] width 26 height 4
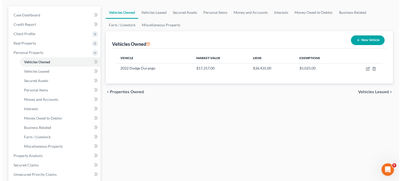
scroll to position [46, 0]
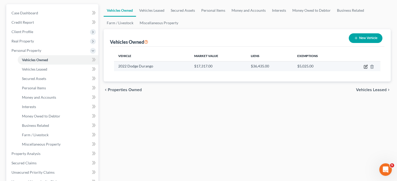
click at [363, 69] on icon "button" at bounding box center [365, 67] width 4 height 4
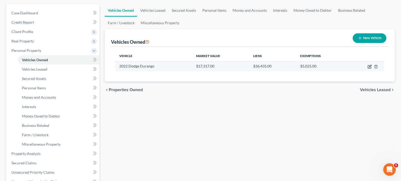
select select "0"
select select "4"
select select "2"
select select "0"
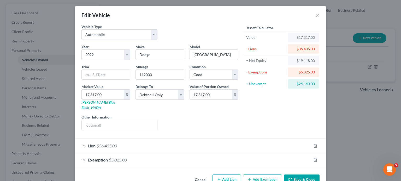
scroll to position [55, 0]
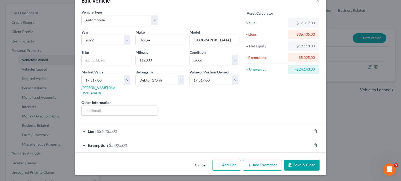
click at [279, 139] on div "Exemption $5,025.00" at bounding box center [193, 146] width 236 height 14
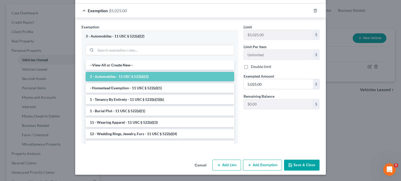
scroll to position [167, 0]
click at [278, 89] on input "5,025.00" at bounding box center [278, 84] width 69 height 10
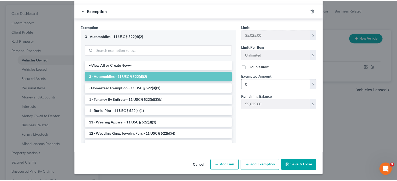
scroll to position [223, 0]
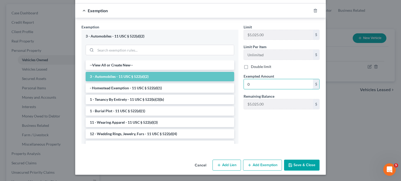
type input "0"
click at [321, 158] on div "Cancel Add Lien Add Lease Add Exemption Save & Close" at bounding box center [200, 166] width 250 height 17
click at [318, 164] on button "Save & Close" at bounding box center [301, 165] width 35 height 11
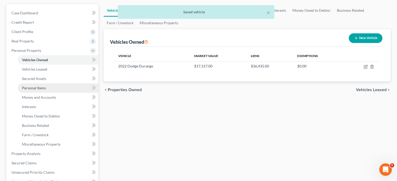
click at [46, 90] on span "Personal Items" at bounding box center [34, 88] width 24 height 4
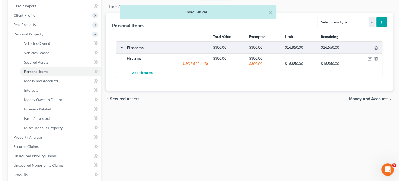
scroll to position [63, 0]
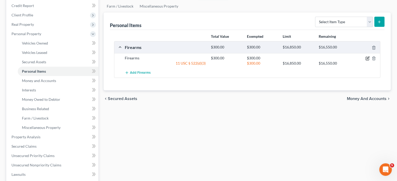
click at [365, 61] on icon "button" at bounding box center [367, 58] width 4 height 4
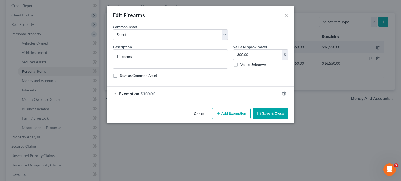
click at [221, 101] on div "Exemption $300.00" at bounding box center [192, 94] width 173 height 14
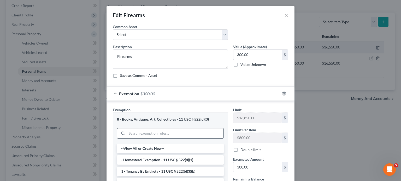
click at [133, 139] on input "search" at bounding box center [175, 134] width 97 height 10
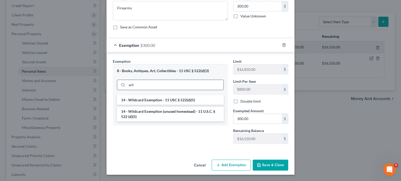
scroll to position [61, 0]
type input "wil"
click at [117, 122] on li "14 - Wildcard Exemption (unused homestead) - 11 U.S.C. § 522 (d)(5)" at bounding box center [170, 114] width 107 height 15
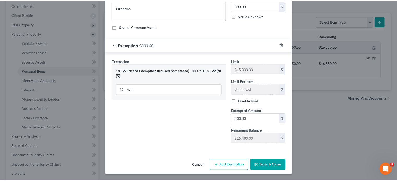
scroll to position [104, 0]
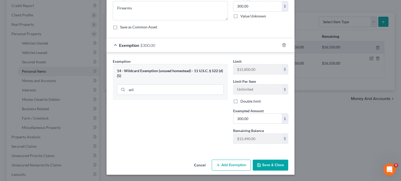
click at [275, 164] on button "Save & Close" at bounding box center [270, 165] width 35 height 11
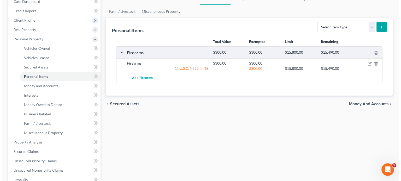
scroll to position [57, 0]
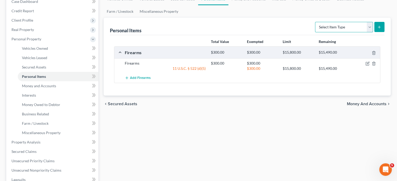
click at [318, 32] on select "Select Item Type Clothing Collectibles Of Value Electronics Firearms Household …" at bounding box center [344, 27] width 58 height 10
select select "clothing"
click at [315, 32] on select "Select Item Type Clothing Collectibles Of Value Electronics Firearms Household …" at bounding box center [344, 27] width 58 height 10
click at [377, 29] on icon "submit" at bounding box center [379, 27] width 4 height 4
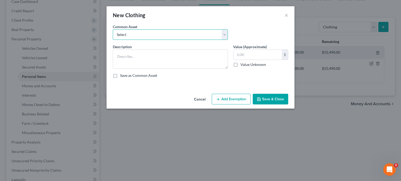
click at [198, 40] on select "Select Everyday clothing Professional Men's wear. Everyday wearing apparel Comm…" at bounding box center [170, 34] width 115 height 10
select select "0"
click at [113, 37] on select "Select Everyday clothing Professional Men's wear. Everyday wearing apparel Comm…" at bounding box center [170, 34] width 115 height 10
type textarea "Everyday clothing"
type input "400.00"
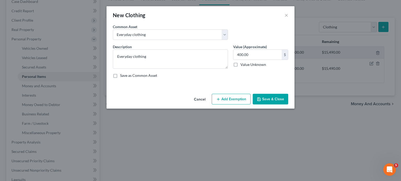
click at [241, 105] on button "Add Exemption" at bounding box center [231, 99] width 39 height 11
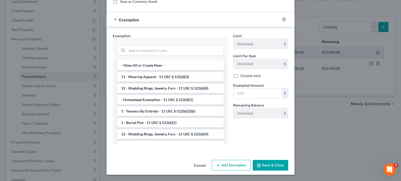
scroll to position [106, 0]
click at [172, 82] on li "11 - Wearing Apparel - 11 USC § 522(d)(3)" at bounding box center [170, 76] width 107 height 9
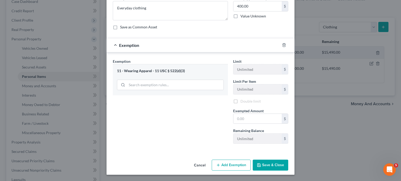
scroll to position [104, 0]
click at [257, 114] on input "text" at bounding box center [257, 119] width 48 height 10
type input "400"
click at [285, 166] on button "Save & Close" at bounding box center [270, 165] width 35 height 11
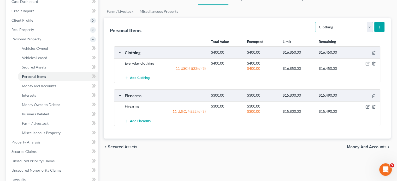
click at [335, 32] on select "Select Item Type Clothing Collectibles Of Value Electronics Firearms Household …" at bounding box center [344, 27] width 58 height 10
select select "electronics"
click at [315, 32] on select "Select Item Type Clothing Collectibles Of Value Electronics Firearms Household …" at bounding box center [344, 27] width 58 height 10
click at [377, 29] on icon "submit" at bounding box center [379, 27] width 4 height 4
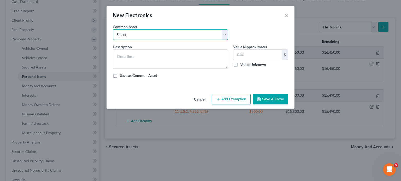
click at [166, 40] on select "Select Household Electronics, including cell phones, PC or tablet device, telev…" at bounding box center [170, 34] width 115 height 10
select select "6"
click at [113, 37] on select "Select Household Electronics, including cell phones, PC or tablet device, telev…" at bounding box center [170, 34] width 115 height 10
type textarea "Common household electronics"
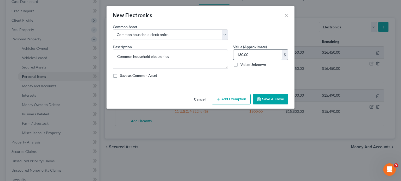
click at [272, 60] on input "130.00" at bounding box center [257, 55] width 48 height 10
type input "500"
click at [236, 105] on button "Add Exemption" at bounding box center [231, 99] width 39 height 11
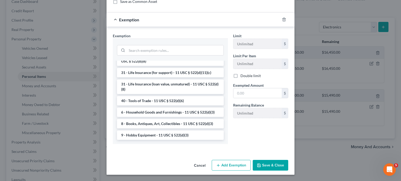
scroll to position [136, 0]
click at [151, 108] on li "6 - Household Goods and Furnishings - 11 USC § 522(d)(3)" at bounding box center [170, 112] width 107 height 9
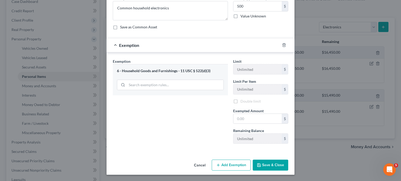
scroll to position [104, 0]
click at [249, 114] on input "text" at bounding box center [257, 119] width 48 height 10
type input "500"
click at [285, 147] on div "An exemption set must first be selected from the Filing Information section. Co…" at bounding box center [200, 66] width 188 height 182
click at [277, 162] on button "Save & Close" at bounding box center [270, 165] width 35 height 11
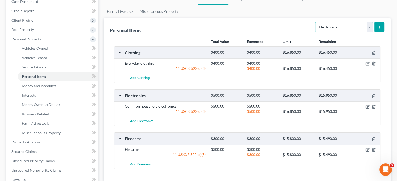
click at [339, 32] on select "Select Item Type Clothing Collectibles Of Value Electronics Firearms Household …" at bounding box center [344, 27] width 58 height 10
select select "household_goods"
click at [315, 32] on select "Select Item Type Clothing Collectibles Of Value Electronics Firearms Household …" at bounding box center [344, 27] width 58 height 10
click at [377, 29] on icon "submit" at bounding box center [379, 27] width 4 height 4
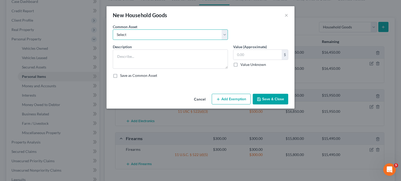
click at [149, 40] on select "Select Common household furnishings, appliances, and decor Common household fur…" at bounding box center [170, 34] width 115 height 10
select select "7"
click at [113, 37] on select "Select Common household furnishings, appliances, and decor Common household fur…" at bounding box center [170, 34] width 115 height 10
type textarea "Household Goods"
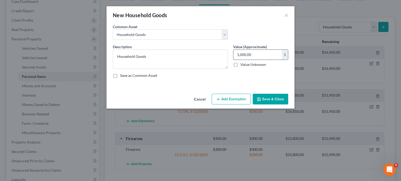
click at [268, 60] on input "1,000.00" at bounding box center [257, 55] width 48 height 10
type input "600"
click at [249, 105] on button "Add Exemption" at bounding box center [231, 99] width 39 height 11
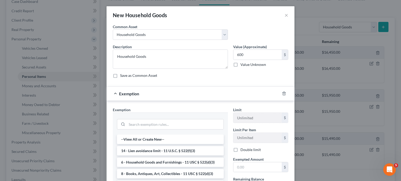
scroll to position [107, 0]
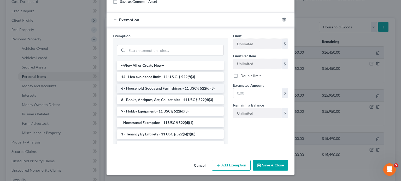
click at [152, 93] on li "6 - Household Goods and Furnishings - 11 USC § 522(d)(3)" at bounding box center [170, 88] width 107 height 9
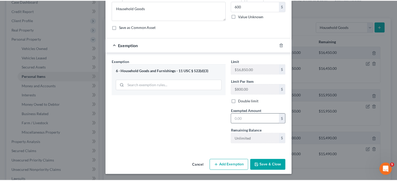
scroll to position [104, 0]
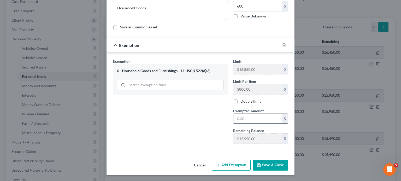
click at [260, 114] on input "text" at bounding box center [257, 119] width 48 height 10
type input "600"
click at [288, 160] on button "Save & Close" at bounding box center [270, 165] width 35 height 11
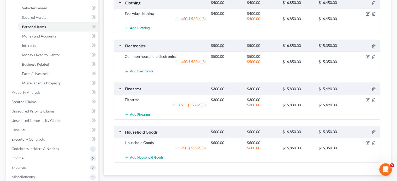
scroll to position [107, 0]
click at [71, 41] on link "Money and Accounts" at bounding box center [58, 36] width 81 height 9
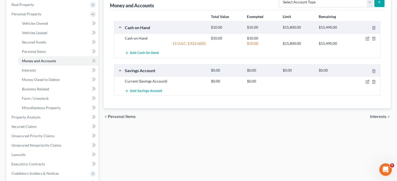
scroll to position [82, 0]
click at [39, 75] on link "Interests" at bounding box center [58, 70] width 81 height 9
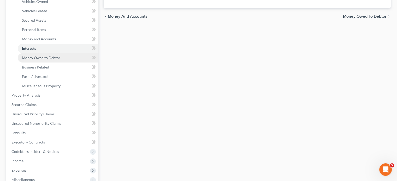
click at [60, 60] on span "Money Owed to Debtor" at bounding box center [41, 58] width 38 height 4
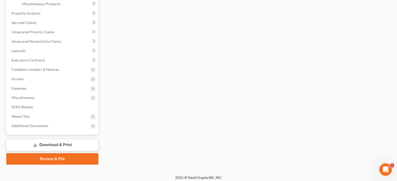
scroll to position [188, 0]
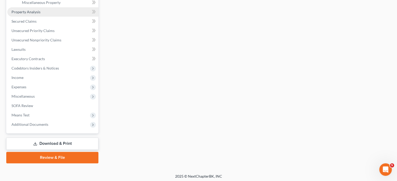
click at [56, 17] on link "Property Analysis" at bounding box center [52, 11] width 91 height 9
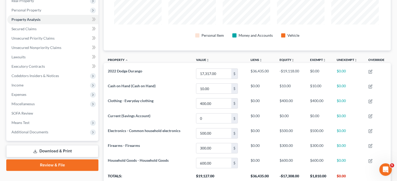
scroll to position [87, 0]
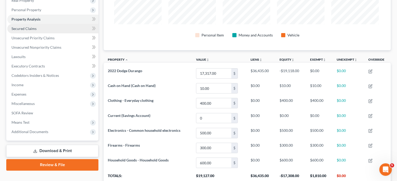
click at [44, 33] on link "Secured Claims" at bounding box center [52, 28] width 91 height 9
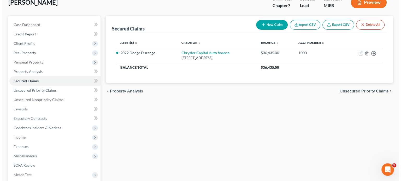
scroll to position [34, 0]
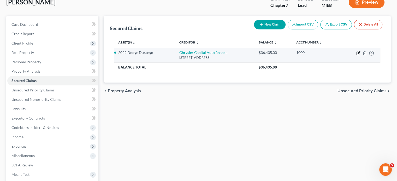
click at [357, 54] on icon "button" at bounding box center [358, 52] width 2 height 2
select select "45"
select select "2"
select select "0"
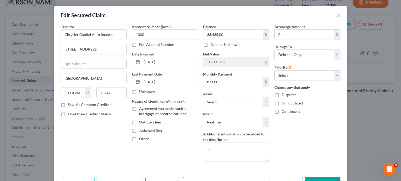
click at [139, 117] on label "Agreement you made (such as mortgage or secured car loan)" at bounding box center [168, 111] width 59 height 10
click at [141, 110] on input "Agreement you made (such as mortgage or secured car loan)" at bounding box center [142, 107] width 3 height 3
checkbox input "true"
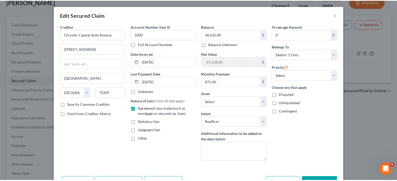
scroll to position [70, 0]
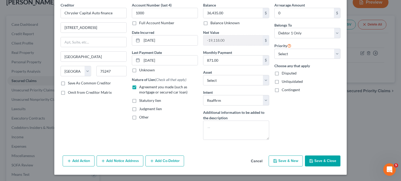
click at [340, 156] on button "Save & Close" at bounding box center [322, 161] width 35 height 11
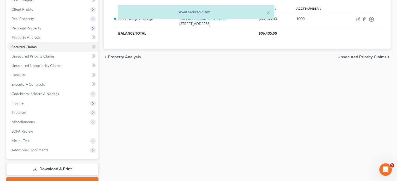
scroll to position [69, 0]
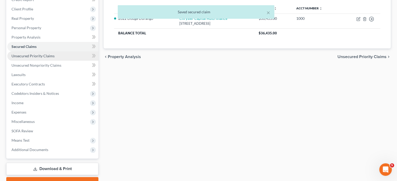
click at [41, 58] on span "Unsecured Priority Claims" at bounding box center [32, 56] width 43 height 4
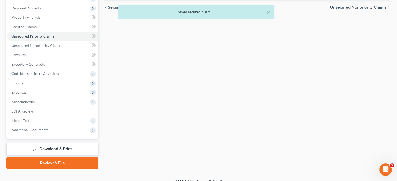
scroll to position [89, 0]
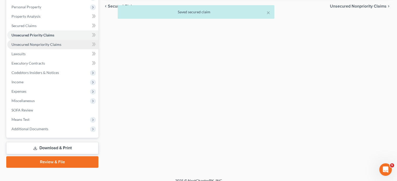
click at [46, 49] on link "Unsecured Nonpriority Claims" at bounding box center [52, 44] width 91 height 9
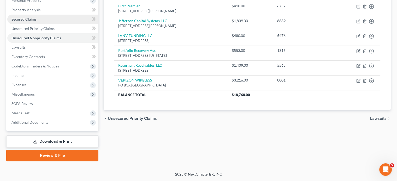
scroll to position [154, 0]
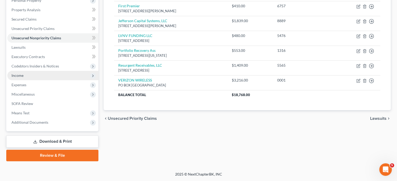
click at [58, 71] on span "Income" at bounding box center [52, 75] width 91 height 9
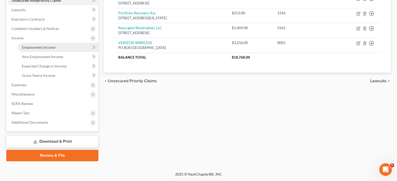
click at [42, 50] on span "Employment Income" at bounding box center [38, 47] width 33 height 4
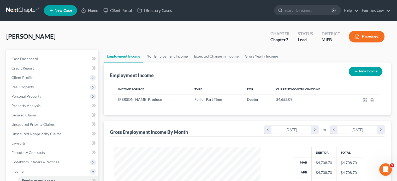
scroll to position [116, 157]
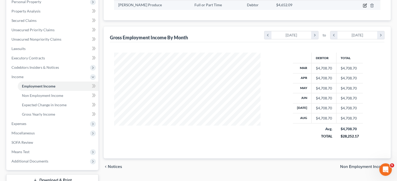
click at [363, 8] on icon "button" at bounding box center [365, 5] width 4 height 4
select select "0"
select select "23"
select select "3"
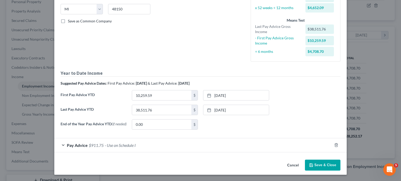
click at [202, 139] on div "Pay Advice $911.75 - Use on Schedule I" at bounding box center [193, 146] width 278 height 14
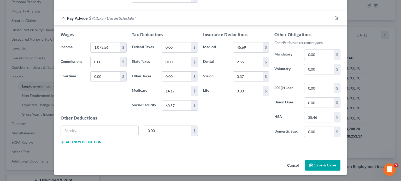
drag, startPoint x: 202, startPoint y: 136, endPoint x: 205, endPoint y: 154, distance: 18.2
click at [205, 141] on div "Insurance Deductions Medical 45.69 $ Dental 2.55 $ Vision 0.37 $ Life 0.00 $" at bounding box center [235, 87] width 71 height 110
click at [303, 163] on button "Cancel" at bounding box center [293, 166] width 20 height 10
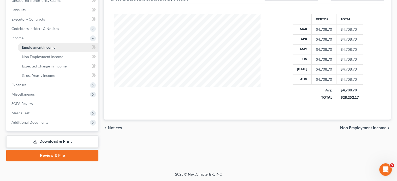
click at [63, 52] on link "Employment Income" at bounding box center [58, 47] width 81 height 9
click at [62, 62] on link "Non Employment Income" at bounding box center [58, 56] width 81 height 9
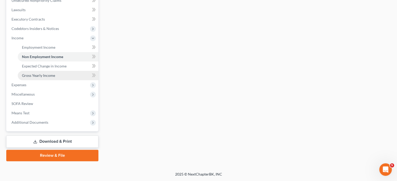
click at [31, 76] on span "Gross Yearly Income" at bounding box center [38, 75] width 33 height 4
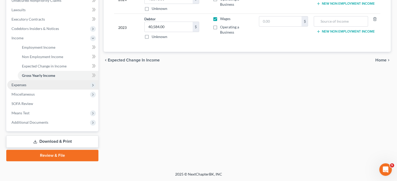
click at [46, 90] on span "Expenses" at bounding box center [52, 84] width 91 height 9
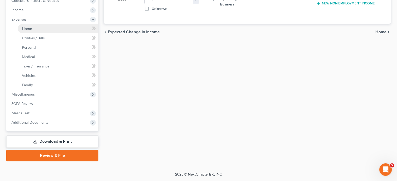
click at [48, 33] on link "Home" at bounding box center [58, 28] width 81 height 9
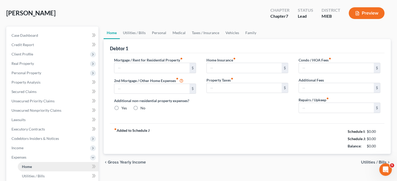
type input "0.00"
radio input "true"
type input "0.00"
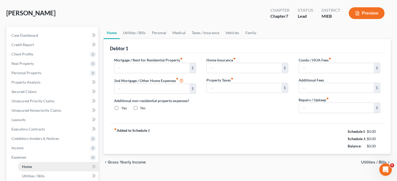
type input "0.00"
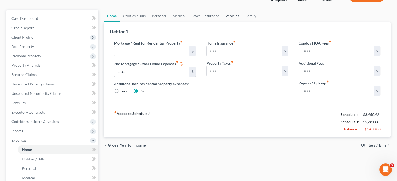
click at [242, 22] on link "Vehicles" at bounding box center [232, 16] width 20 height 13
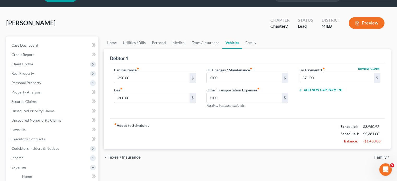
click at [111, 49] on link "Home" at bounding box center [112, 43] width 16 height 13
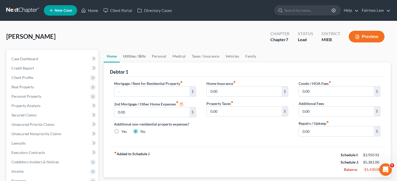
click at [143, 63] on link "Utilities / Bills" at bounding box center [134, 56] width 29 height 13
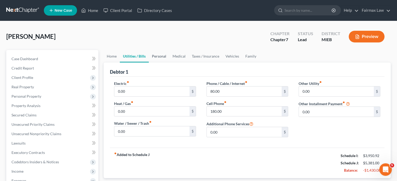
click at [169, 63] on link "Personal" at bounding box center [159, 56] width 21 height 13
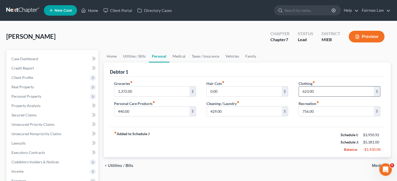
click at [325, 97] on input "623.00" at bounding box center [336, 92] width 75 height 10
click at [322, 117] on input "756.00" at bounding box center [336, 112] width 75 height 10
click at [238, 117] on input "429.00" at bounding box center [244, 112] width 75 height 10
click at [135, 117] on input "440.00" at bounding box center [151, 112] width 75 height 10
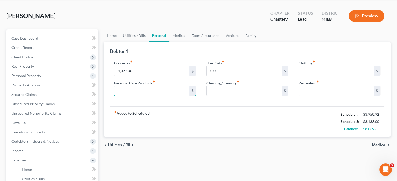
click at [189, 42] on link "Medical" at bounding box center [178, 35] width 19 height 13
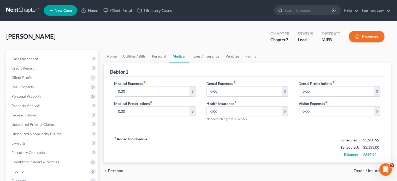
click at [242, 63] on link "Vehicles" at bounding box center [232, 56] width 20 height 13
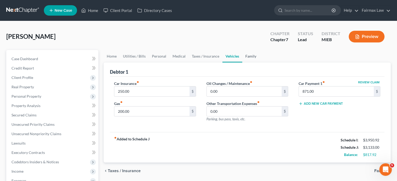
click at [259, 63] on link "Family" at bounding box center [250, 56] width 17 height 13
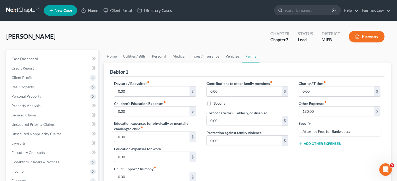
click at [242, 63] on link "Vehicles" at bounding box center [232, 56] width 20 height 13
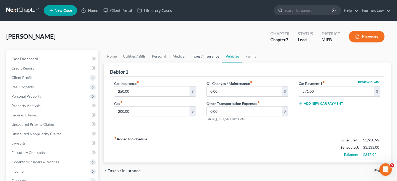
click at [222, 63] on link "Taxes / Insurance" at bounding box center [206, 56] width 34 height 13
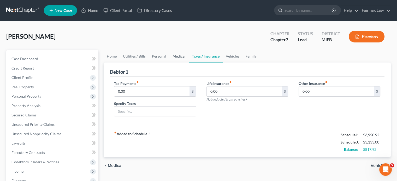
click at [189, 63] on link "Medical" at bounding box center [178, 56] width 19 height 13
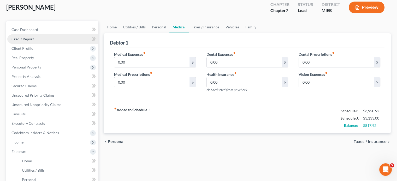
scroll to position [41, 0]
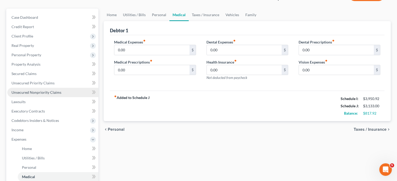
click at [51, 95] on span "Unsecured Nonpriority Claims" at bounding box center [36, 92] width 50 height 4
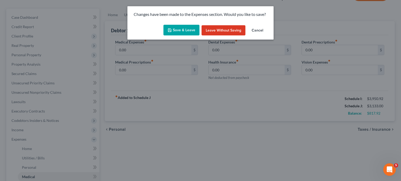
click at [167, 36] on button "Save & Leave" at bounding box center [181, 30] width 36 height 11
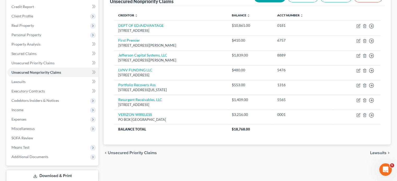
scroll to position [62, 0]
click at [57, 86] on link "Lawsuits" at bounding box center [52, 81] width 91 height 9
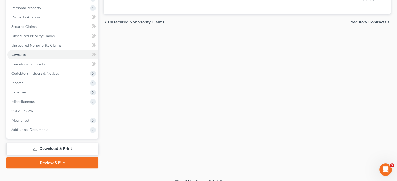
scroll to position [89, 0]
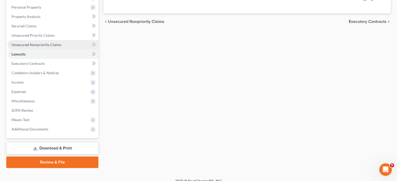
click at [44, 47] on span "Unsecured Nonpriority Claims" at bounding box center [36, 45] width 50 height 4
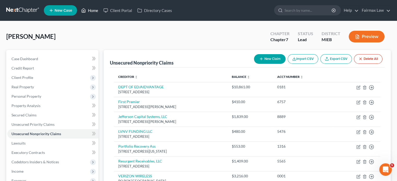
click at [101, 10] on link "Home" at bounding box center [90, 10] width 22 height 9
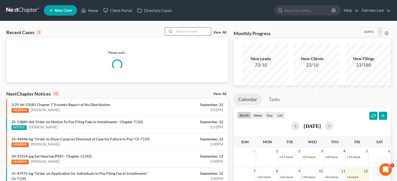
click at [186, 35] on input "search" at bounding box center [192, 32] width 37 height 8
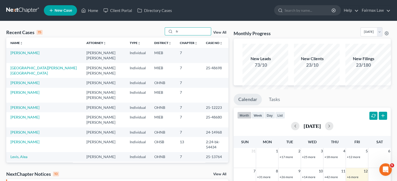
type input "f"
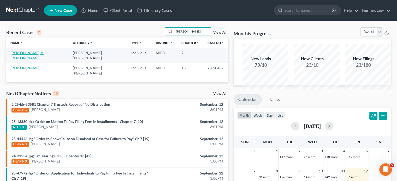
type input "robert johnson"
click at [28, 60] on link "Johnson Jr., Robert" at bounding box center [27, 56] width 34 height 10
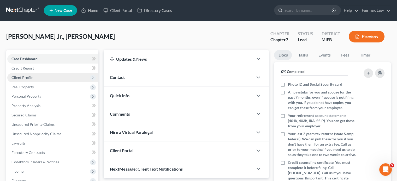
drag, startPoint x: 48, startPoint y: 98, endPoint x: 57, endPoint y: 93, distance: 10.5
click at [48, 82] on span "Client Profile" at bounding box center [52, 77] width 91 height 9
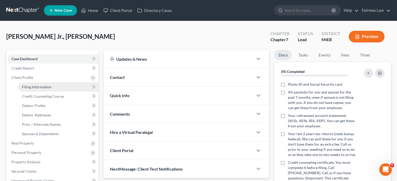
click at [36, 89] on span "Filing Information" at bounding box center [36, 87] width 29 height 4
select select "1"
select select "0"
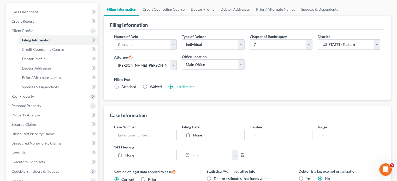
scroll to position [47, 0]
click at [59, 64] on link "Debtor Profile" at bounding box center [58, 58] width 81 height 9
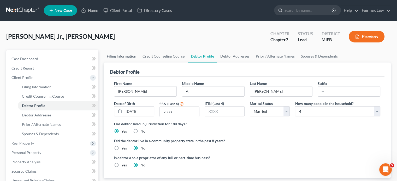
scroll to position [58, 0]
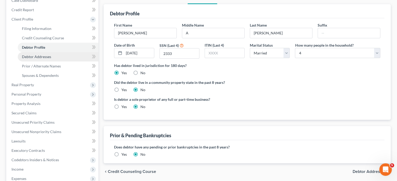
click at [62, 62] on link "Debtor Addresses" at bounding box center [58, 56] width 81 height 9
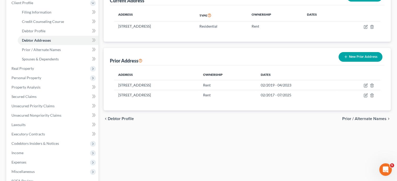
scroll to position [75, 0]
click at [72, 64] on link "Spouses & Dependents" at bounding box center [58, 58] width 81 height 9
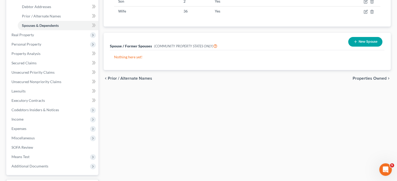
scroll to position [109, 0]
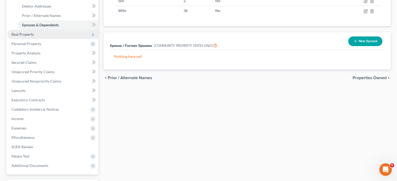
click at [52, 39] on span "Real Property" at bounding box center [52, 34] width 91 height 9
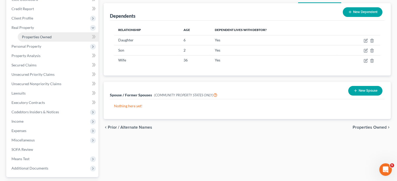
scroll to position [59, 0]
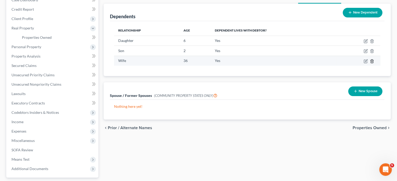
click at [370, 63] on icon "button" at bounding box center [371, 60] width 2 height 3
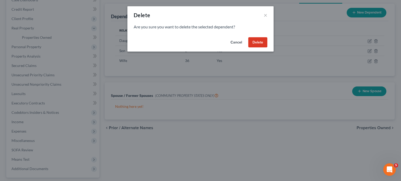
click at [267, 48] on button "Delete" at bounding box center [257, 42] width 19 height 10
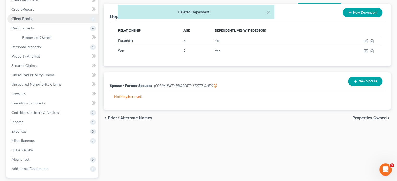
click at [50, 23] on span "Client Profile" at bounding box center [52, 18] width 91 height 9
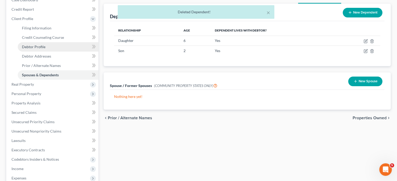
click at [44, 49] on span "Debtor Profile" at bounding box center [33, 47] width 23 height 4
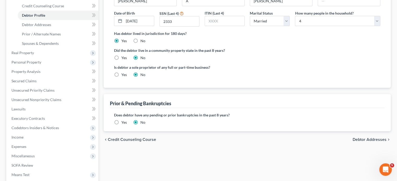
scroll to position [92, 0]
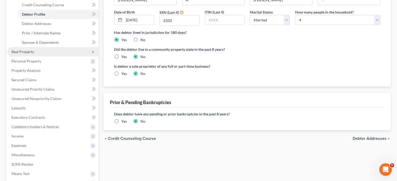
click at [46, 57] on span "Real Property" at bounding box center [52, 51] width 91 height 9
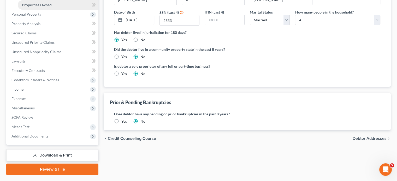
click at [51, 10] on link "Properties Owned" at bounding box center [58, 4] width 81 height 9
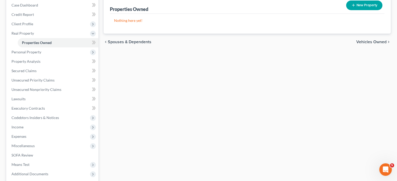
scroll to position [56, 0]
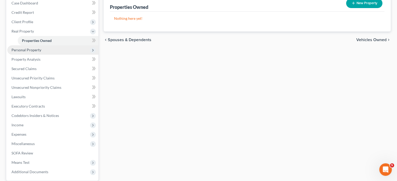
click at [59, 55] on span "Personal Property" at bounding box center [52, 49] width 91 height 9
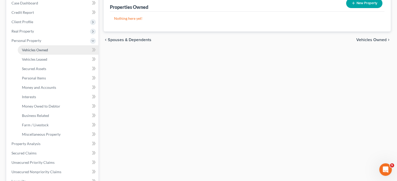
click at [48, 52] on span "Vehicles Owned" at bounding box center [35, 50] width 26 height 4
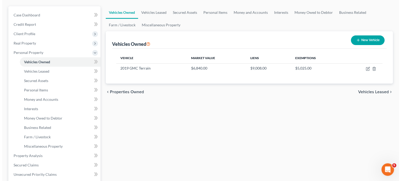
scroll to position [46, 0]
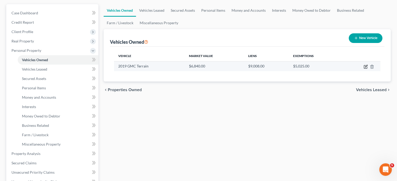
click at [363, 69] on icon "button" at bounding box center [365, 67] width 4 height 4
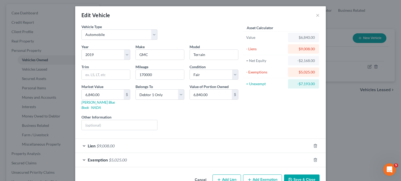
scroll to position [55, 0]
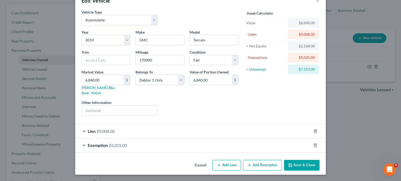
click at [283, 139] on div "Exemption $5,025.00" at bounding box center [193, 146] width 236 height 14
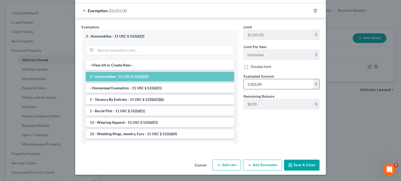
scroll to position [165, 0]
click at [275, 89] on input "5,025.00" at bounding box center [278, 84] width 69 height 10
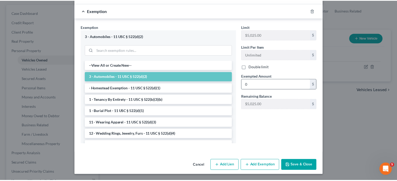
scroll to position [223, 0]
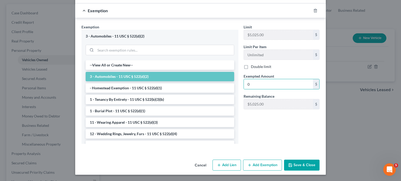
click at [318, 160] on button "Save & Close" at bounding box center [301, 165] width 35 height 11
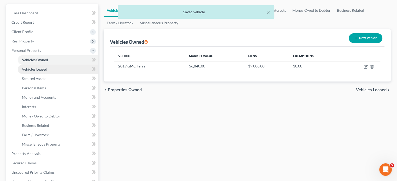
click at [64, 74] on link "Vehicles Leased" at bounding box center [58, 69] width 81 height 9
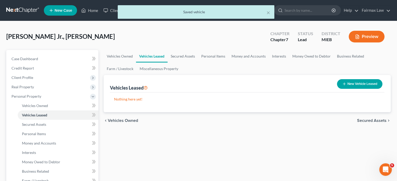
scroll to position [54, 0]
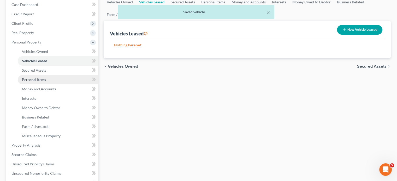
click at [43, 82] on span "Personal Items" at bounding box center [34, 79] width 24 height 4
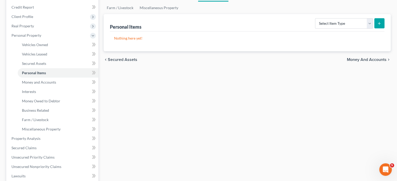
scroll to position [59, 0]
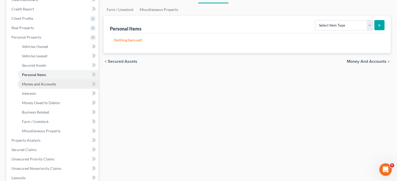
click at [60, 89] on link "Money and Accounts" at bounding box center [58, 84] width 81 height 9
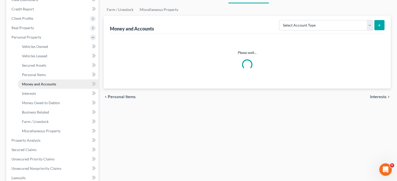
scroll to position [1, 0]
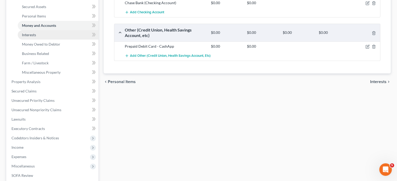
click at [62, 40] on link "Interests" at bounding box center [58, 34] width 81 height 9
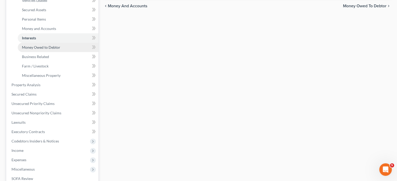
click at [60, 50] on span "Money Owed to Debtor" at bounding box center [41, 47] width 38 height 4
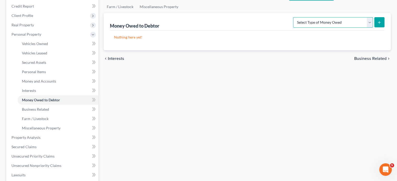
click at [307, 28] on select "Select Type of Money Owed Accounts Receivable Alimony Child Support Claims Agai…" at bounding box center [333, 22] width 80 height 10
click at [293, 28] on select "Select Type of Money Owed Accounts Receivable Alimony Child Support Claims Agai…" at bounding box center [333, 22] width 80 height 10
click at [377, 27] on button "submit" at bounding box center [379, 22] width 10 height 10
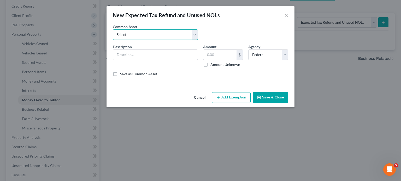
drag, startPoint x: 159, startPoint y: 45, endPoint x: 159, endPoint y: 49, distance: 4.2
click at [159, 40] on select "Select Potential 2025 tax refunds - estimated and prorated for September Potent…" at bounding box center [155, 34] width 85 height 10
click at [113, 37] on select "Select Potential 2025 tax refunds - estimated and prorated for September Potent…" at bounding box center [155, 34] width 85 height 10
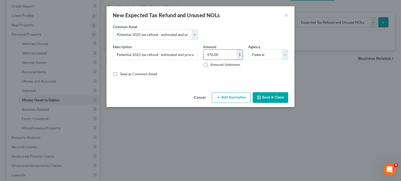
click at [235, 60] on input "976.00" at bounding box center [219, 55] width 33 height 10
paste input "6,904"
click at [236, 103] on button "Add Exemption" at bounding box center [231, 97] width 39 height 11
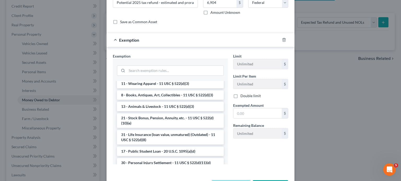
scroll to position [386, 0]
click at [167, 19] on li "14 - Wildcard Exemption (unused homestead) - 11 U.S.C. § 522 (d)(5)" at bounding box center [170, 11] width 107 height 15
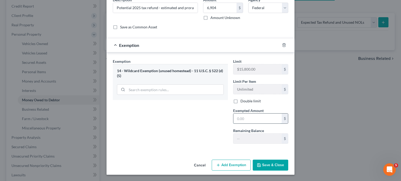
click at [247, 124] on input "text" at bounding box center [257, 119] width 48 height 10
paste input "6,904"
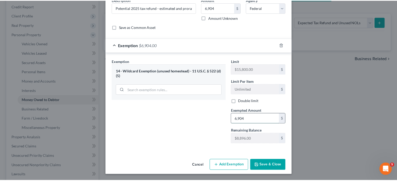
scroll to position [101, 0]
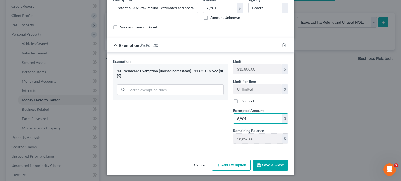
click at [288, 160] on button "Save & Close" at bounding box center [270, 165] width 35 height 11
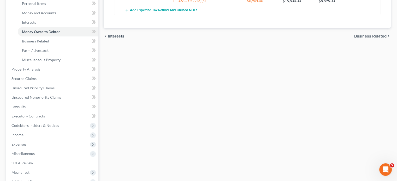
scroll to position [131, 0]
click at [62, 45] on link "Business Related" at bounding box center [58, 40] width 81 height 9
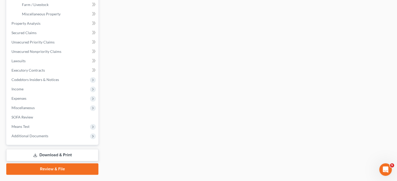
scroll to position [177, 0]
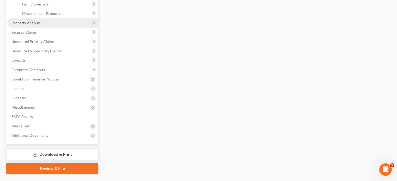
click at [40, 25] on span "Property Analysis" at bounding box center [25, 23] width 29 height 4
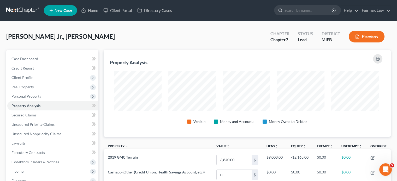
scroll to position [98, 285]
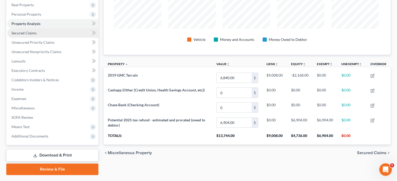
click at [37, 35] on span "Secured Claims" at bounding box center [23, 33] width 25 height 4
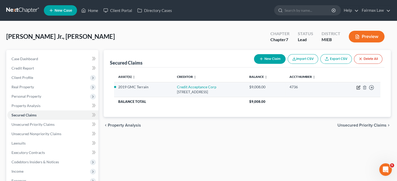
click at [356, 90] on icon "button" at bounding box center [358, 88] width 4 height 4
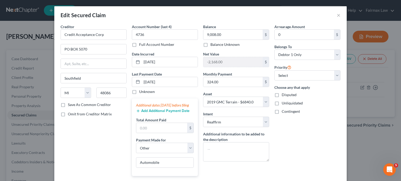
scroll to position [104, 0]
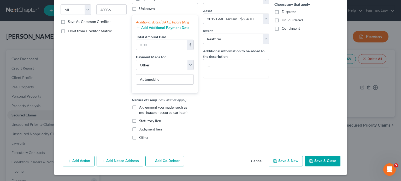
click at [139, 115] on label "Agreement you made (such as mortgage or secured car loan)" at bounding box center [168, 110] width 59 height 10
click at [141, 108] on input "Agreement you made (such as mortgage or secured car loan)" at bounding box center [142, 106] width 3 height 3
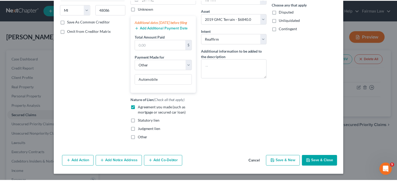
scroll to position [154, 0]
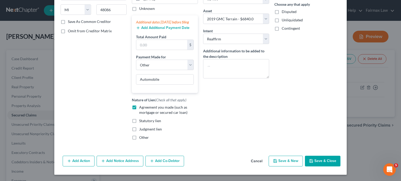
click at [340, 159] on button "Save & Close" at bounding box center [322, 161] width 35 height 11
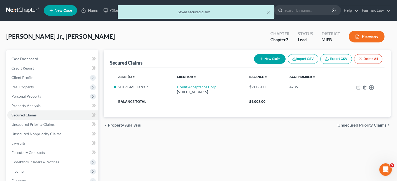
scroll to position [73, 0]
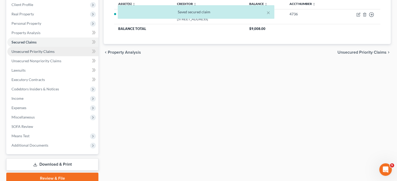
click at [55, 54] on span "Unsecured Priority Claims" at bounding box center [32, 51] width 43 height 4
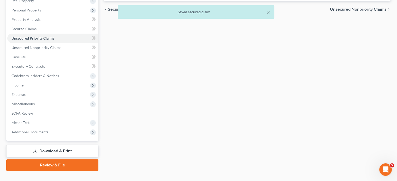
scroll to position [87, 0]
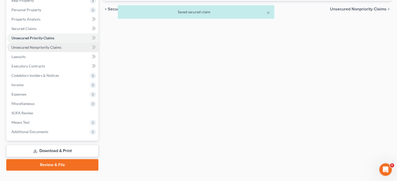
click at [46, 50] on span "Unsecured Nonpriority Claims" at bounding box center [36, 47] width 50 height 4
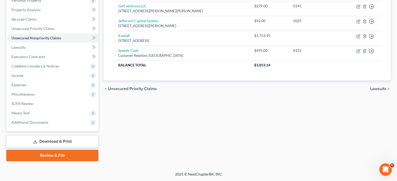
scroll to position [103, 0]
click at [54, 52] on link "Lawsuits" at bounding box center [52, 47] width 91 height 9
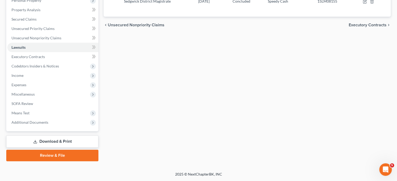
scroll to position [139, 0]
click at [45, 55] on span "Executory Contracts" at bounding box center [27, 57] width 33 height 4
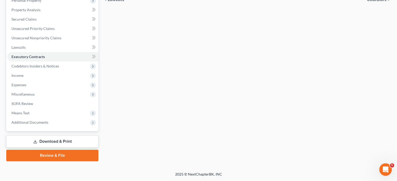
scroll to position [118, 0]
click at [40, 80] on span "Income" at bounding box center [52, 75] width 91 height 9
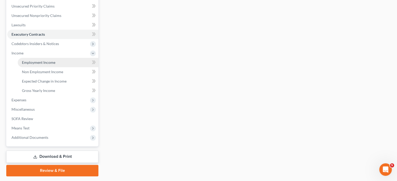
click at [31, 65] on span "Employment Income" at bounding box center [38, 62] width 33 height 4
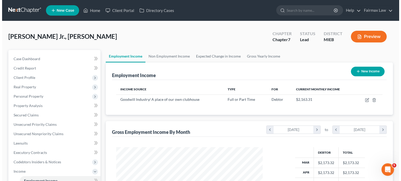
scroll to position [116, 157]
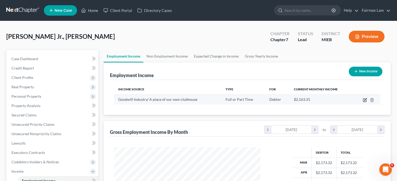
click at [365, 102] on icon "button" at bounding box center [365, 100] width 4 height 4
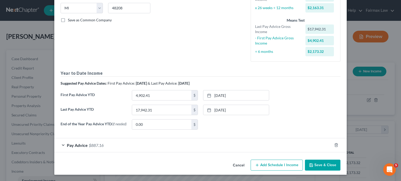
scroll to position [169, 0]
click at [172, 139] on div "Pay Advice $887.16" at bounding box center [193, 146] width 278 height 14
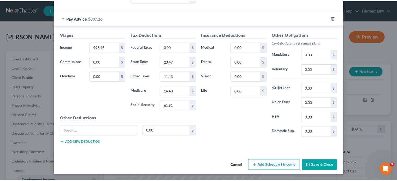
scroll to position [326, 0]
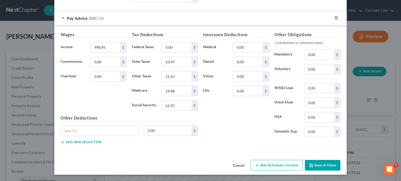
click at [248, 164] on button "Cancel" at bounding box center [239, 166] width 20 height 10
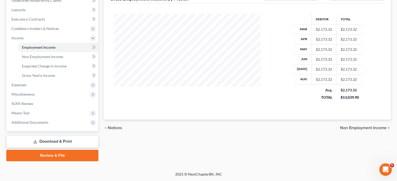
scroll to position [180, 0]
click at [63, 58] on span "Non Employment Income" at bounding box center [42, 57] width 41 height 4
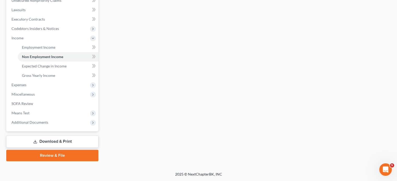
scroll to position [195, 0]
click at [55, 73] on span "Gross Yearly Income" at bounding box center [38, 75] width 33 height 4
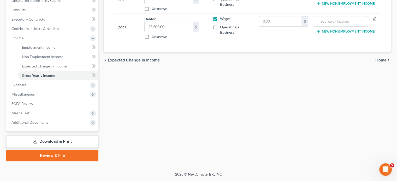
scroll to position [211, 0]
click at [26, 83] on span "Expenses" at bounding box center [18, 85] width 15 height 4
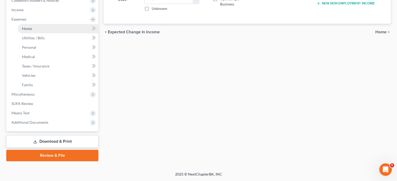
click at [32, 26] on span "Home" at bounding box center [27, 28] width 10 height 4
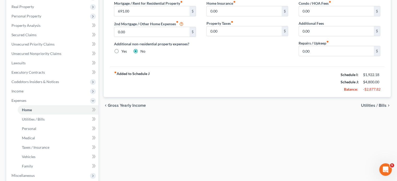
scroll to position [80, 0]
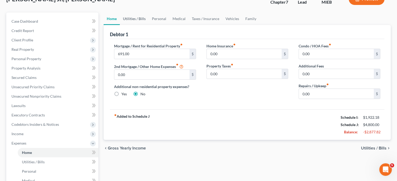
click at [139, 25] on link "Utilities / Bills" at bounding box center [134, 19] width 29 height 13
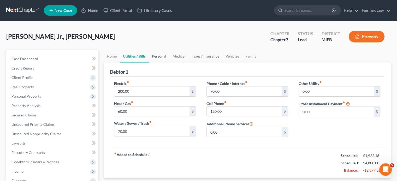
click at [169, 63] on link "Personal" at bounding box center [159, 56] width 21 height 13
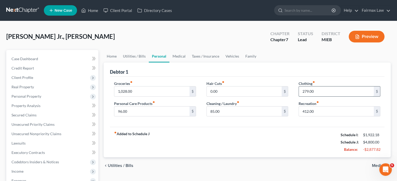
click at [326, 97] on input "279.00" at bounding box center [336, 92] width 75 height 10
click at [327, 117] on input "412.00" at bounding box center [336, 112] width 75 height 10
click at [142, 117] on input "96.00" at bounding box center [151, 112] width 75 height 10
click at [247, 117] on input "85.00" at bounding box center [244, 112] width 75 height 10
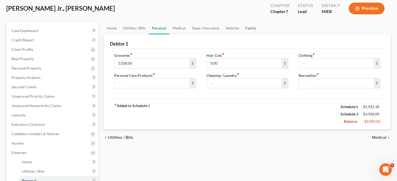
click at [259, 34] on link "Family" at bounding box center [250, 28] width 17 height 13
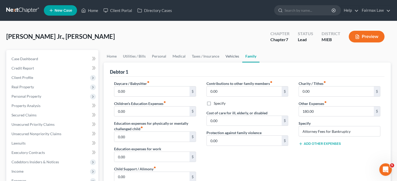
click at [242, 63] on link "Vehicles" at bounding box center [232, 56] width 20 height 13
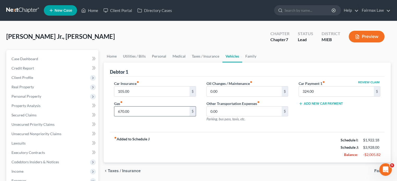
click at [153, 117] on input "670.00" at bounding box center [151, 112] width 75 height 10
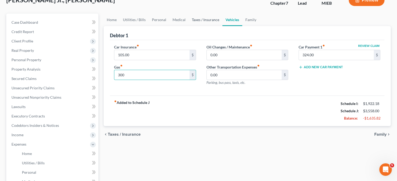
click at [222, 26] on link "Taxes / Insurance" at bounding box center [206, 20] width 34 height 13
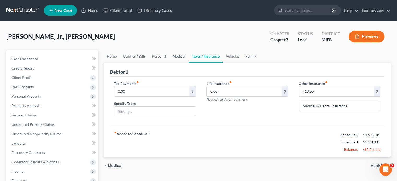
click at [189, 63] on link "Medical" at bounding box center [178, 56] width 19 height 13
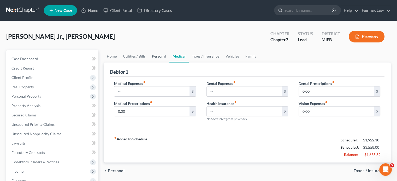
click at [167, 63] on link "Personal" at bounding box center [159, 56] width 21 height 13
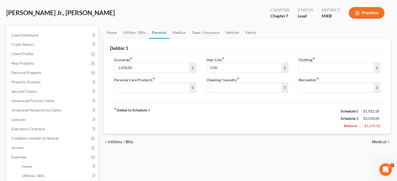
scroll to position [24, 0]
click at [109, 39] on link "Home" at bounding box center [112, 32] width 16 height 13
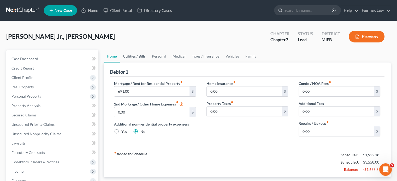
click at [140, 63] on link "Utilities / Bills" at bounding box center [134, 56] width 29 height 13
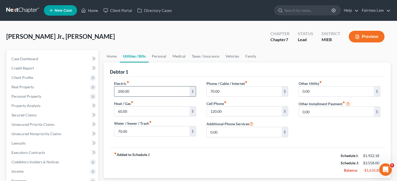
click at [144, 97] on input "200.00" at bounding box center [151, 92] width 75 height 10
click at [169, 63] on link "Personal" at bounding box center [159, 56] width 21 height 13
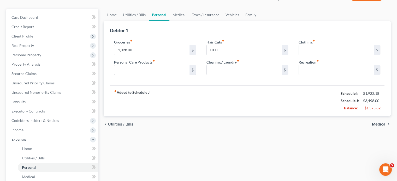
scroll to position [42, 0]
click at [141, 55] on input "1,028.00" at bounding box center [151, 50] width 75 height 10
click at [189, 21] on link "Medical" at bounding box center [178, 14] width 19 height 13
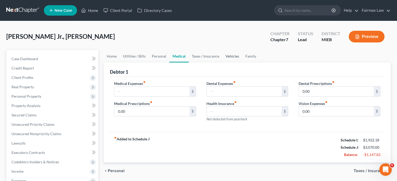
click at [242, 63] on link "Vehicles" at bounding box center [232, 56] width 20 height 13
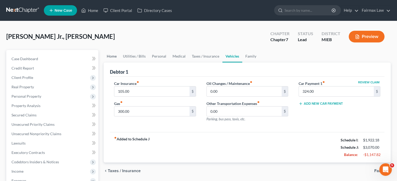
click at [115, 63] on link "Home" at bounding box center [112, 56] width 16 height 13
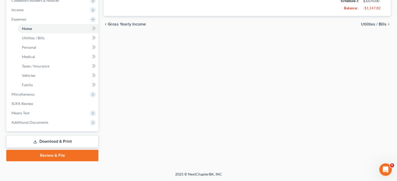
scroll to position [220, 0]
click at [46, 98] on span "Miscellaneous" at bounding box center [52, 94] width 91 height 9
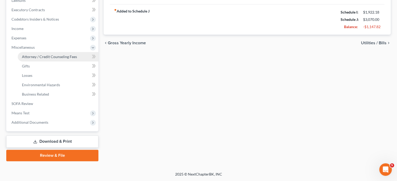
click at [53, 55] on span "Attorney / Credit Counseling Fees" at bounding box center [49, 57] width 55 height 4
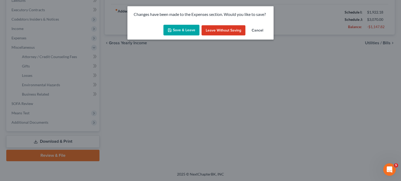
click at [187, 30] on div "Save & Leave Leave without Saving Cancel" at bounding box center [200, 31] width 146 height 17
click at [186, 31] on button "Save & Leave" at bounding box center [181, 30] width 36 height 11
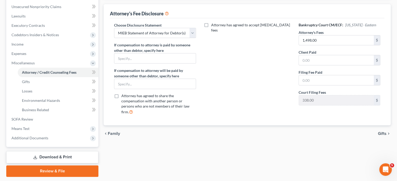
scroll to position [135, 0]
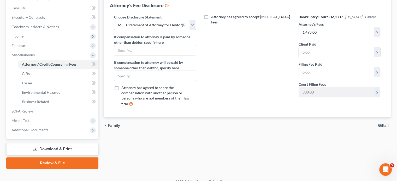
click at [320, 57] on input "text" at bounding box center [336, 52] width 75 height 10
click at [314, 77] on input "text" at bounding box center [336, 72] width 75 height 10
click at [225, 111] on div "Attorney has agreed to accept retainer fees" at bounding box center [247, 62] width 92 height 97
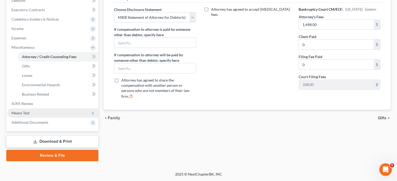
click at [39, 109] on span "Means Test" at bounding box center [52, 113] width 91 height 9
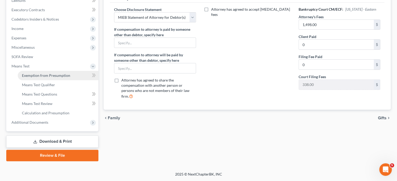
click at [44, 73] on span "Exemption from Presumption" at bounding box center [46, 75] width 48 height 4
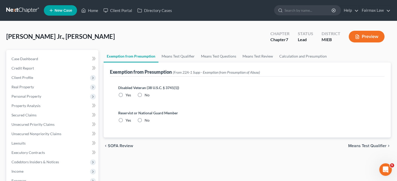
click at [147, 98] on label "No" at bounding box center [147, 95] width 5 height 5
click at [147, 96] on input "No" at bounding box center [148, 94] width 3 height 3
click at [149, 123] on label "No" at bounding box center [147, 120] width 5 height 5
click at [150, 121] on input "No" at bounding box center [148, 119] width 3 height 3
click at [186, 63] on link "Means Test Qualifier" at bounding box center [177, 56] width 39 height 13
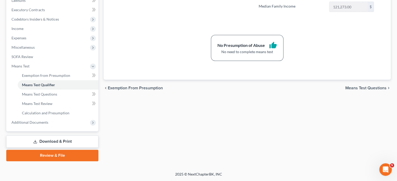
scroll to position [223, 0]
click at [60, 118] on span "Additional Documents" at bounding box center [52, 122] width 91 height 9
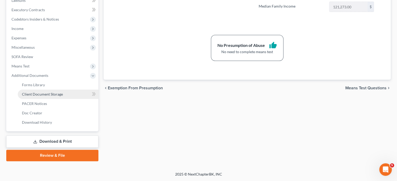
click at [63, 92] on span "Client Document Storage" at bounding box center [42, 94] width 41 height 4
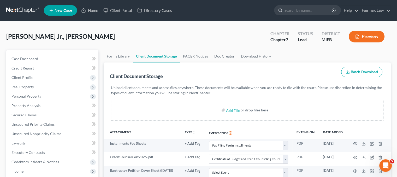
scroll to position [79, 0]
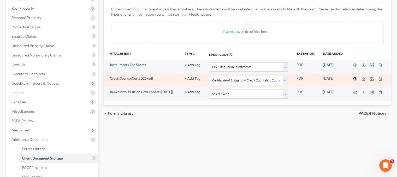
click at [356, 80] on circle "button" at bounding box center [355, 79] width 1 height 1
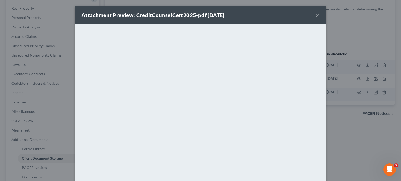
click at [319, 18] on button "×" at bounding box center [318, 15] width 4 height 6
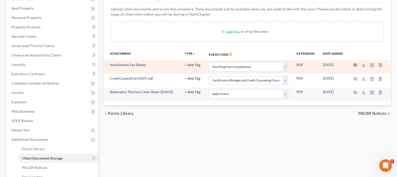
click at [357, 67] on icon "button" at bounding box center [355, 65] width 4 height 4
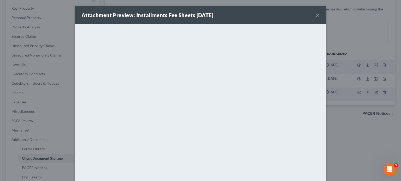
click at [319, 18] on button "×" at bounding box center [318, 15] width 4 height 6
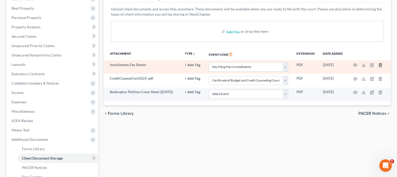
click at [381, 67] on icon "button" at bounding box center [380, 65] width 2 height 3
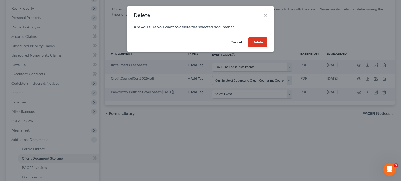
click at [267, 48] on button "Delete" at bounding box center [257, 42] width 19 height 10
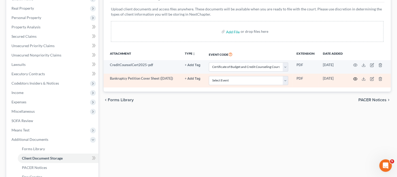
click at [357, 81] on icon "button" at bounding box center [355, 79] width 4 height 4
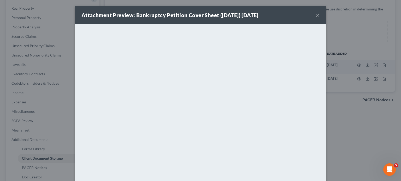
click at [326, 19] on div "Attachment Preview: Bankruptcy Petition Cover Sheet (09/12/2025) 09/12/2025 ×" at bounding box center [200, 15] width 250 height 18
click at [319, 18] on button "×" at bounding box center [318, 15] width 4 height 6
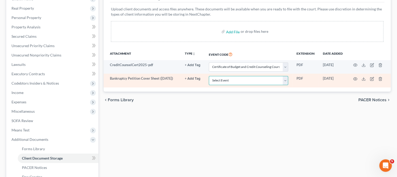
drag, startPoint x: 247, startPoint y: 120, endPoint x: 246, endPoint y: 115, distance: 5.0
click at [247, 85] on select "Select Event 20 Largest Unsecured Creditors Amended Chapter 11 Plan Amended Cha…" at bounding box center [248, 80] width 79 height 9
click at [209, 85] on select "Select Event 20 Largest Unsecured Creditors Amended Chapter 11 Plan Amended Cha…" at bounding box center [248, 80] width 79 height 9
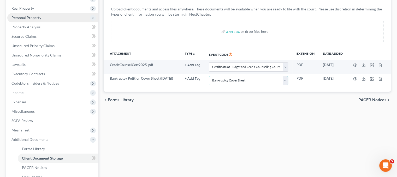
scroll to position [8, 0]
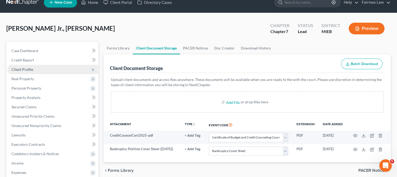
click at [50, 74] on span "Client Profile" at bounding box center [52, 69] width 91 height 9
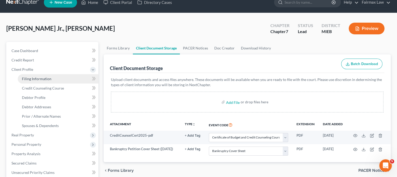
click at [51, 81] on span "Filing Information" at bounding box center [36, 79] width 29 height 4
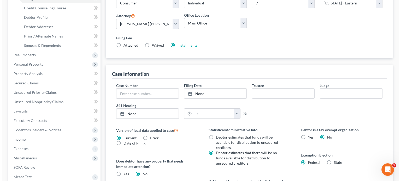
scroll to position [89, 0]
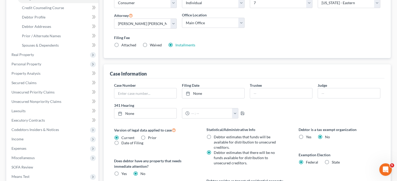
click at [195, 48] on label "Installments Installments" at bounding box center [185, 45] width 20 height 5
click at [181, 46] on input "Installments Installments" at bounding box center [178, 44] width 3 height 3
click at [195, 47] on link "Installments" at bounding box center [185, 45] width 20 height 4
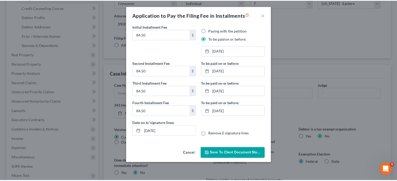
scroll to position [28, 0]
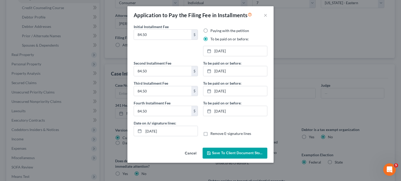
click at [231, 155] on span "Save to Client Document Storage" at bounding box center [239, 153] width 55 height 4
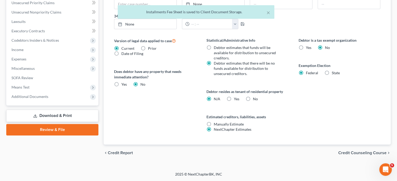
scroll to position [296, 0]
click at [67, 92] on span "Additional Documents" at bounding box center [52, 96] width 91 height 9
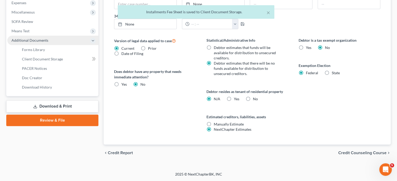
scroll to position [226, 0]
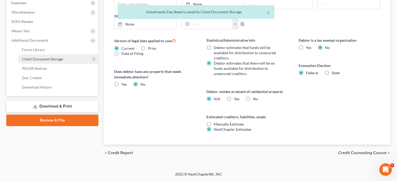
click at [63, 61] on span "Client Document Storage" at bounding box center [42, 59] width 41 height 4
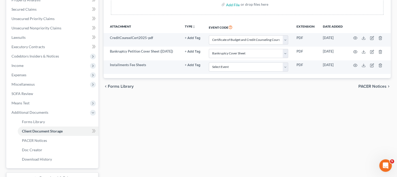
scroll to position [109, 0]
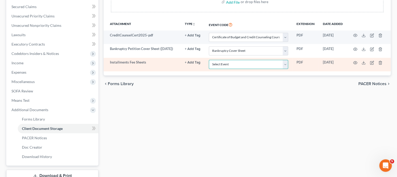
click at [227, 69] on select "Select Event 20 Largest Unsecured Creditors Amended Chapter 11 Plan Amended Cha…" at bounding box center [248, 64] width 79 height 9
click at [209, 69] on select "Select Event 20 Largest Unsecured Creditors Amended Chapter 11 Plan Amended Cha…" at bounding box center [248, 64] width 79 height 9
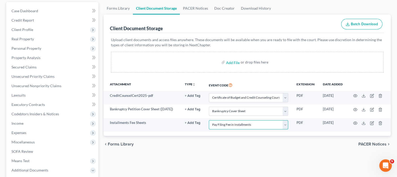
scroll to position [62, 5]
